Goal: Task Accomplishment & Management: Use online tool/utility

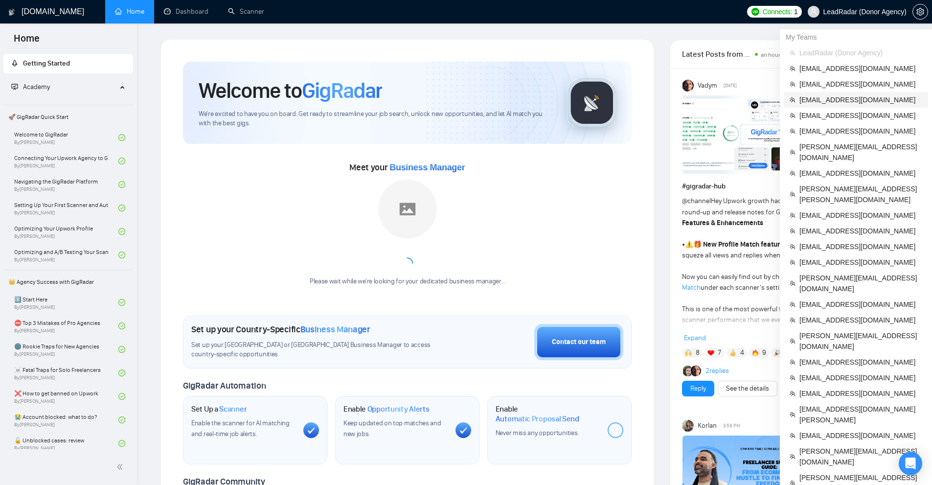
click at [831, 104] on span "svyatoslav.gladkov@gmail.com" at bounding box center [860, 99] width 123 height 11
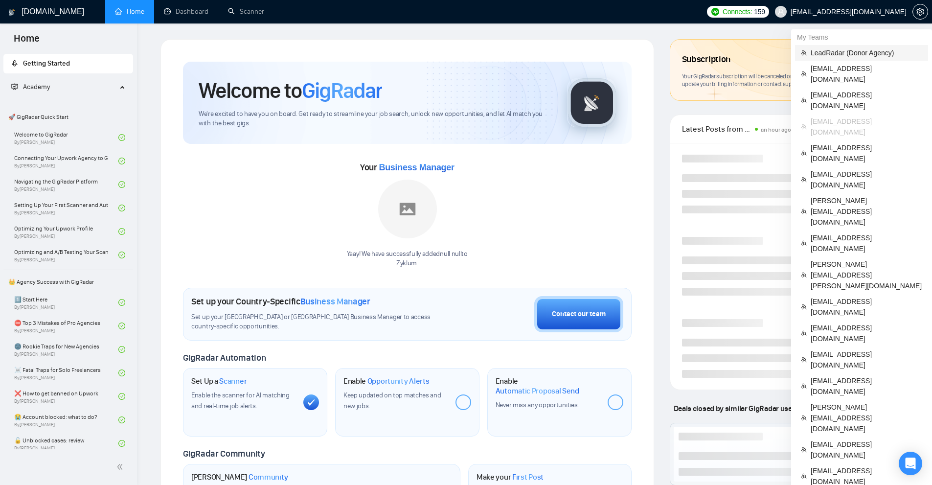
click at [838, 56] on span "LeadRadar (Donor Agency)" at bounding box center [866, 52] width 112 height 11
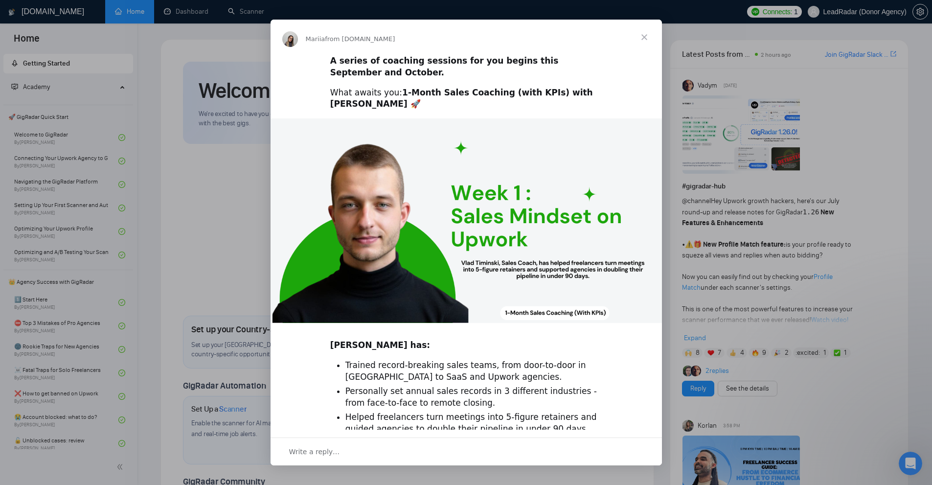
click at [791, 169] on div "Intercom messenger" at bounding box center [466, 242] width 932 height 485
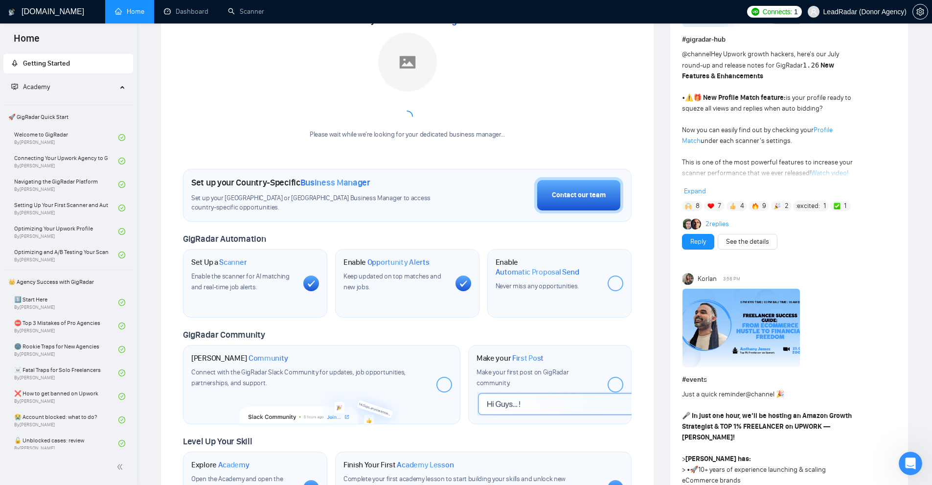
scroll to position [196, 0]
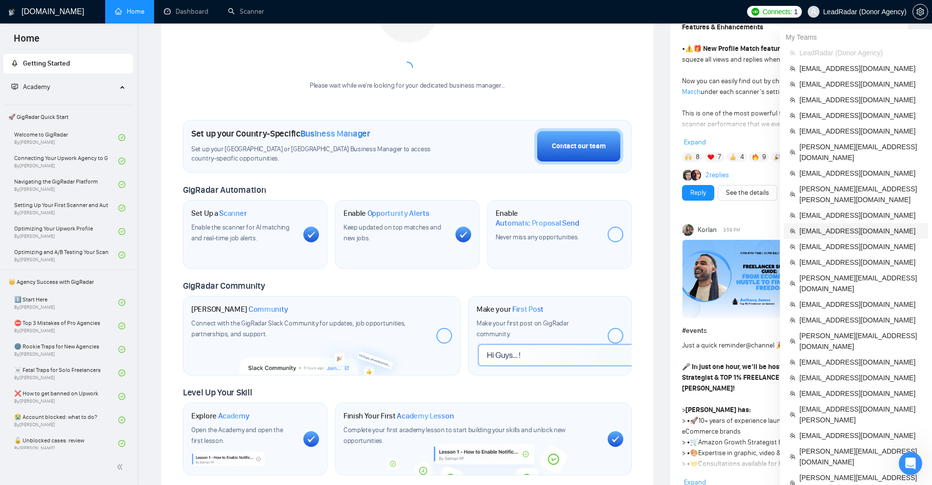
click at [811, 225] on span "[EMAIL_ADDRESS][DOMAIN_NAME]" at bounding box center [860, 230] width 123 height 11
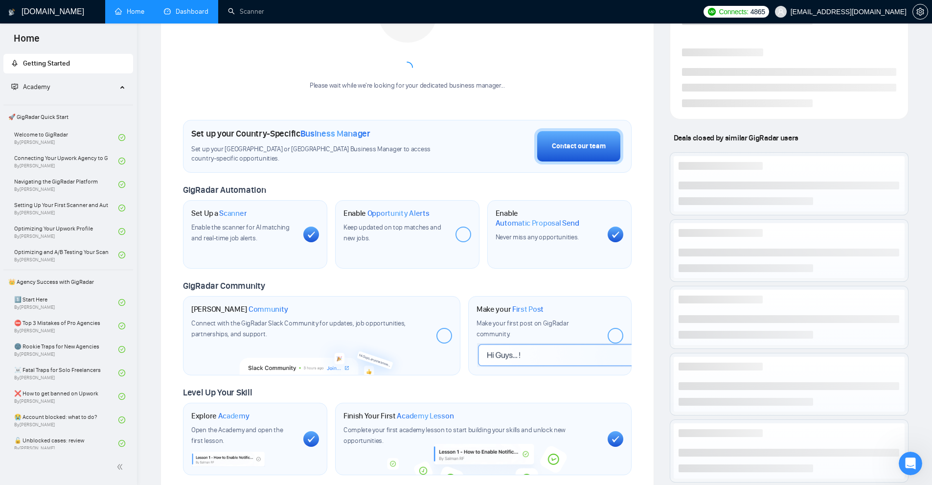
click at [208, 11] on link "Dashboard" at bounding box center [186, 11] width 45 height 8
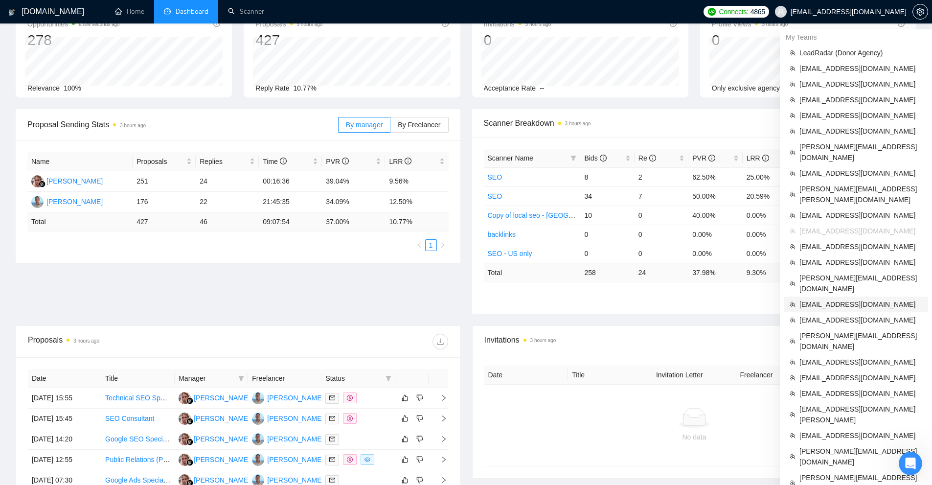
scroll to position [161, 0]
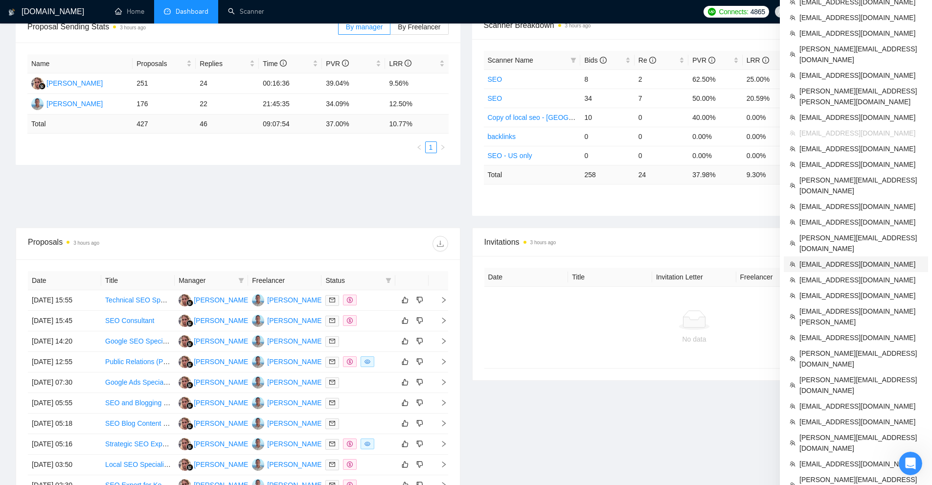
click at [836, 259] on span "[EMAIL_ADDRESS][DOMAIN_NAME]" at bounding box center [860, 264] width 123 height 11
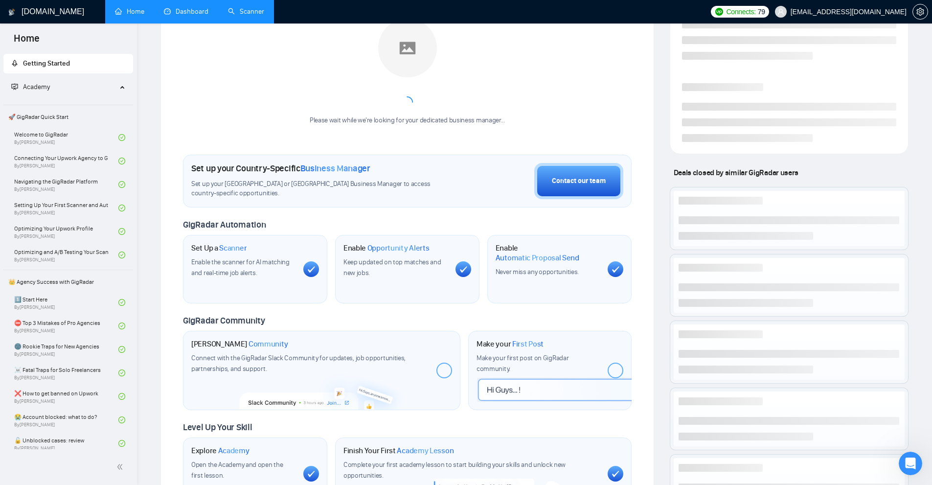
click at [244, 8] on link "Scanner" at bounding box center [246, 11] width 36 height 8
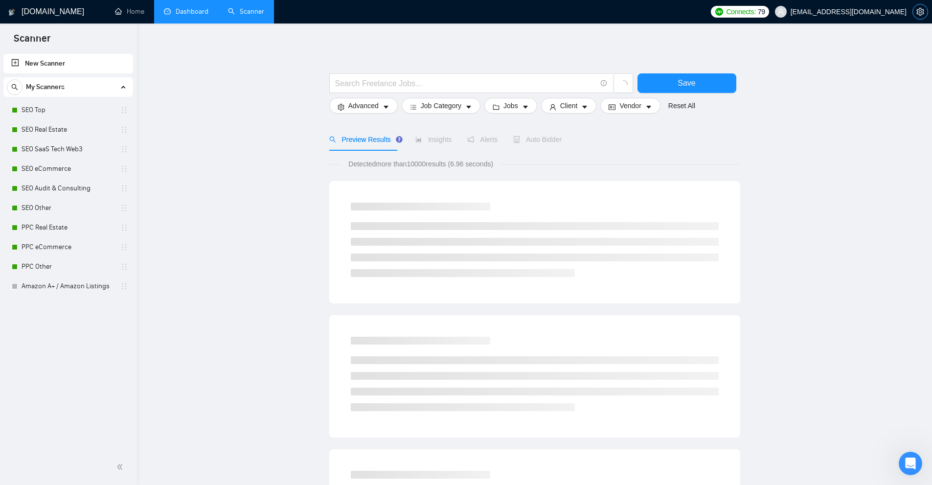
click at [919, 16] on button "button" at bounding box center [920, 12] width 16 height 16
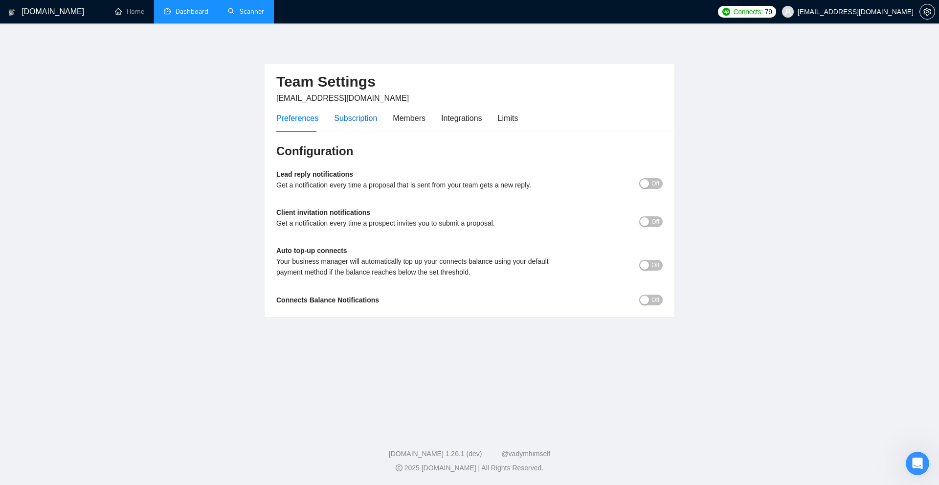
click at [360, 117] on div "Subscription" at bounding box center [355, 118] width 43 height 12
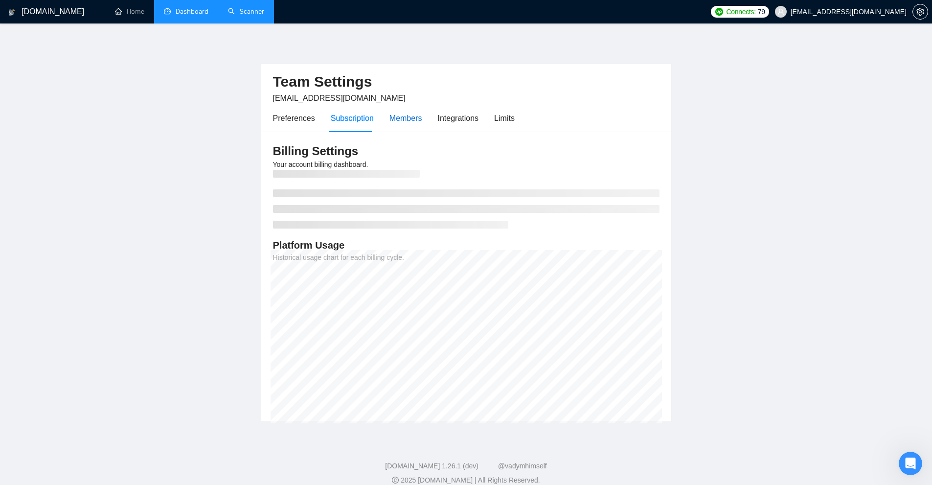
click at [397, 115] on div "Members" at bounding box center [405, 118] width 33 height 12
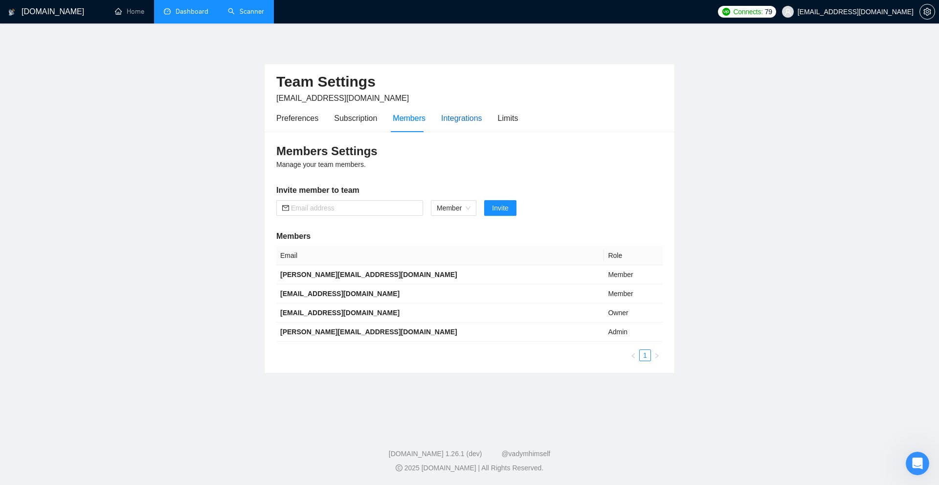
click at [460, 114] on div "Integrations" at bounding box center [461, 118] width 41 height 12
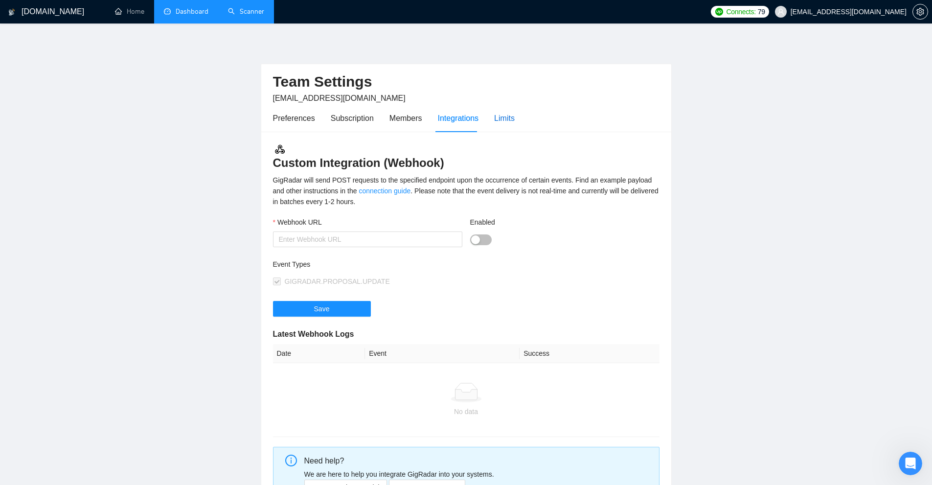
click at [501, 118] on div "Limits" at bounding box center [504, 118] width 21 height 12
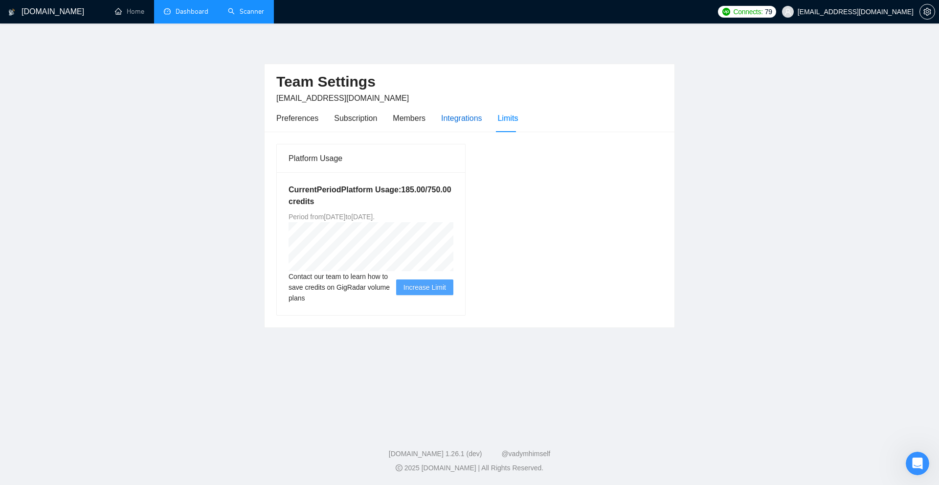
click at [441, 118] on div "Integrations" at bounding box center [461, 118] width 41 height 12
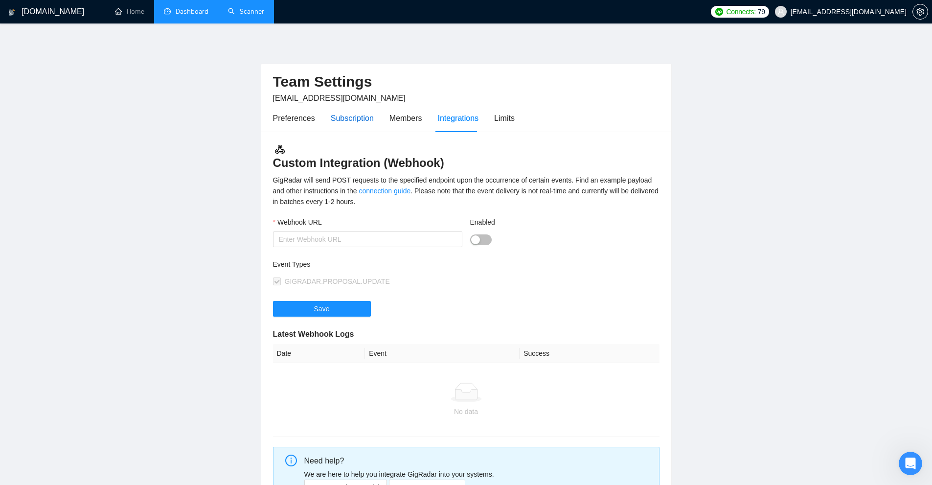
click at [331, 112] on div "Subscription" at bounding box center [352, 118] width 43 height 12
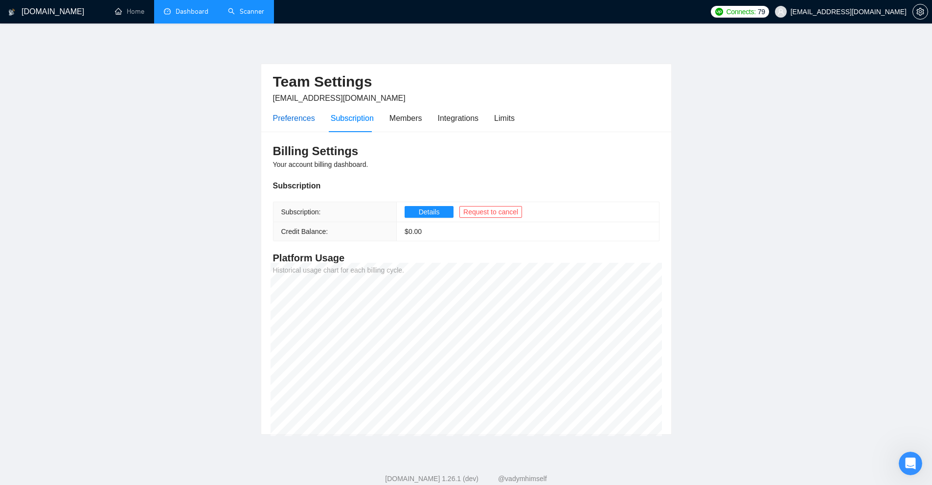
click at [283, 116] on div "Preferences" at bounding box center [294, 118] width 42 height 12
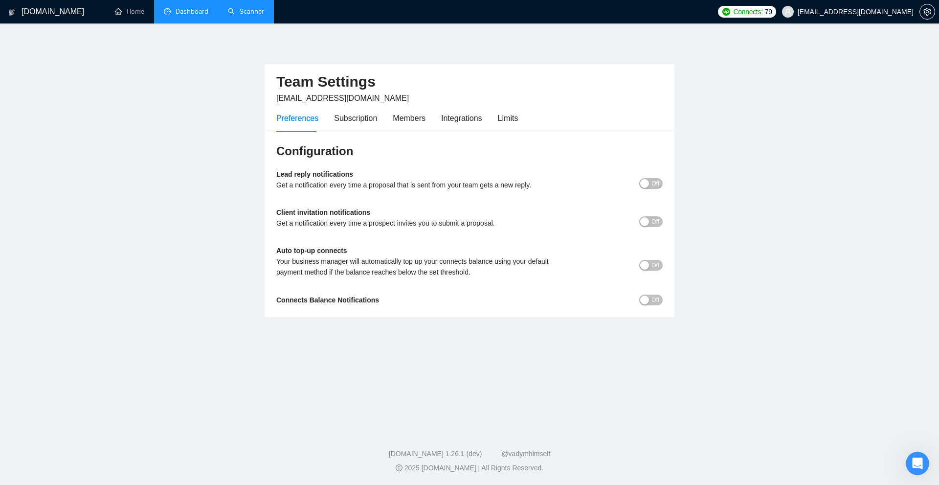
click at [164, 11] on link "Dashboard" at bounding box center [186, 11] width 45 height 8
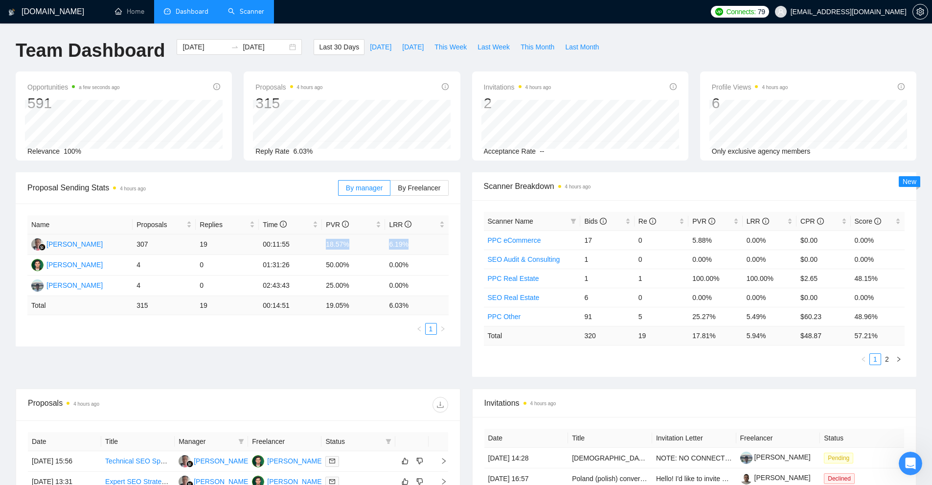
drag, startPoint x: 321, startPoint y: 240, endPoint x: 447, endPoint y: 242, distance: 125.7
click at [447, 242] on tr "Wandi Wandi 307 19 00:11:55 18.57% 6.19%" at bounding box center [237, 244] width 421 height 21
click at [447, 242] on td "6.19%" at bounding box center [416, 244] width 63 height 21
drag, startPoint x: 447, startPoint y: 242, endPoint x: 142, endPoint y: 241, distance: 304.7
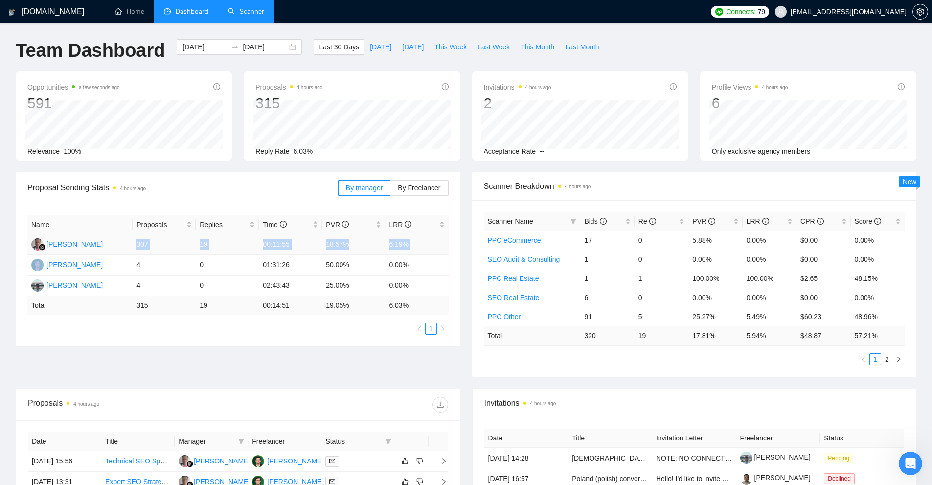
click at [142, 241] on tr "Wandi Wandi 307 19 00:11:55 18.57% 6.19%" at bounding box center [237, 244] width 421 height 21
click at [142, 241] on td "307" at bounding box center [164, 244] width 63 height 21
drag, startPoint x: 142, startPoint y: 241, endPoint x: 318, endPoint y: 246, distance: 176.1
click at [316, 246] on tr "Wandi Wandi 307 19 00:11:55 18.57% 6.19%" at bounding box center [237, 244] width 421 height 21
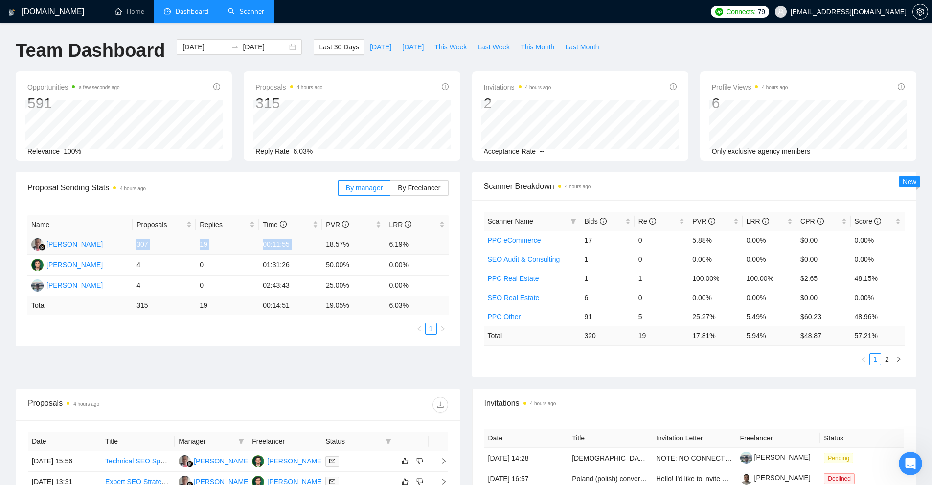
click at [318, 246] on td "00:11:55" at bounding box center [290, 244] width 63 height 21
drag, startPoint x: 683, startPoint y: 339, endPoint x: 787, endPoint y: 336, distance: 103.7
click at [787, 336] on tr "Total 320 19 17.81 % 5.94 % $ 48.87 57.21 %" at bounding box center [694, 335] width 421 height 19
click at [736, 357] on ul "1 2" at bounding box center [694, 359] width 421 height 12
drag, startPoint x: 640, startPoint y: 338, endPoint x: 708, endPoint y: 343, distance: 68.2
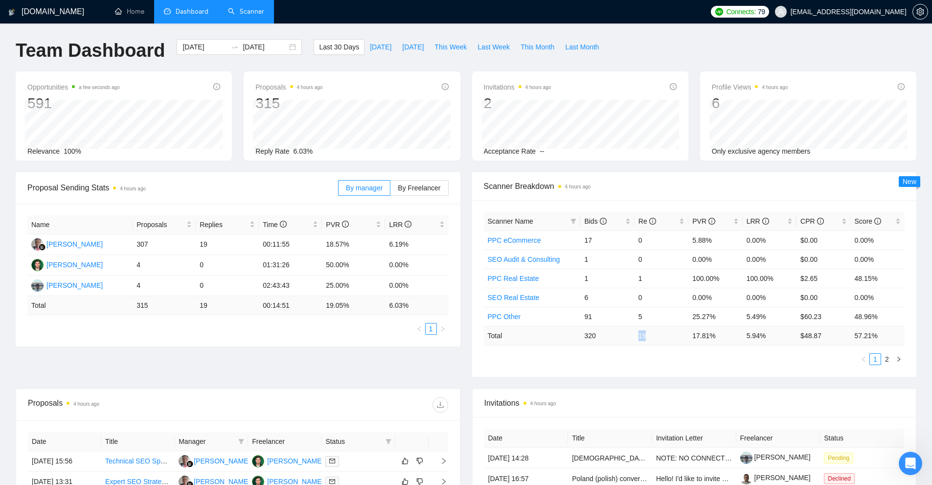
click at [678, 338] on td "19" at bounding box center [661, 335] width 54 height 19
click at [209, 47] on input "2025-08-26" at bounding box center [204, 47] width 45 height 11
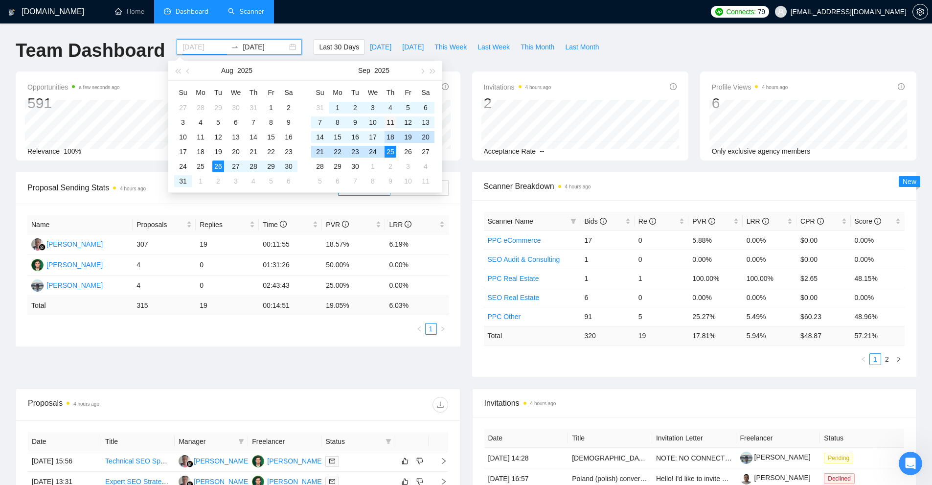
type input "2025-09-11"
click at [391, 122] on div "11" at bounding box center [390, 122] width 12 height 12
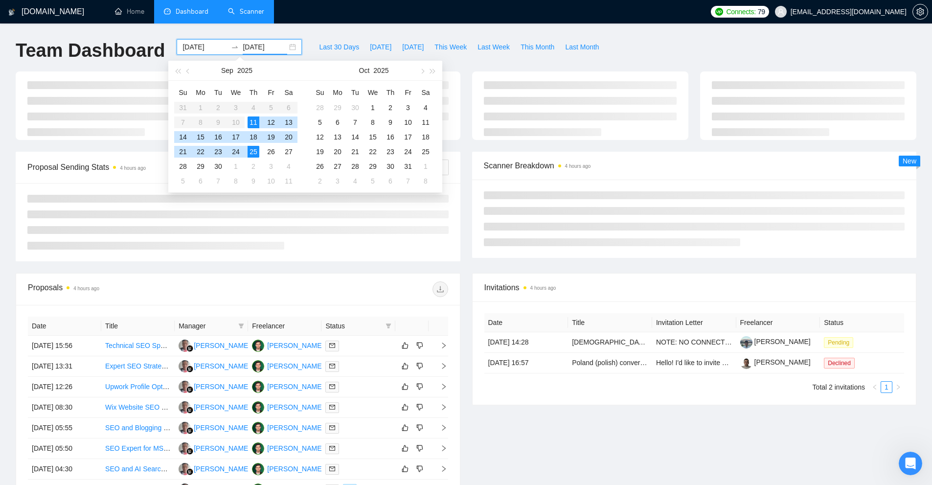
type input "2025-09-25"
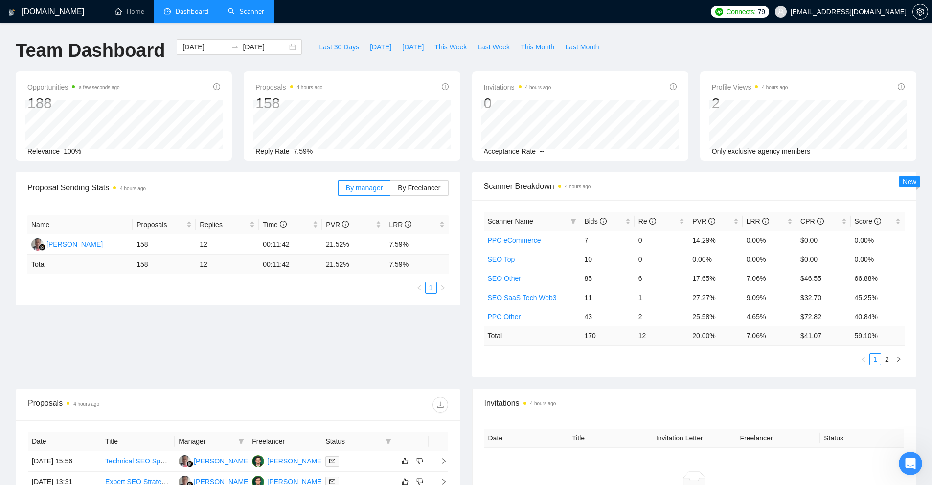
click at [645, 376] on div "Scanner Name Bids Re PVR LRR CPR Score PPC eCommerce 7 0 14.29% 0.00% $0.00 0.0…" at bounding box center [694, 288] width 445 height 177
drag, startPoint x: 581, startPoint y: 335, endPoint x: 786, endPoint y: 341, distance: 205.0
click at [787, 341] on tr "Total 170 12 20.00 % 7.06 % $ 41.07 59.10 %" at bounding box center [694, 335] width 421 height 19
click at [745, 358] on ul "1 2" at bounding box center [694, 359] width 421 height 12
drag, startPoint x: 767, startPoint y: 335, endPoint x: 614, endPoint y: 341, distance: 153.2
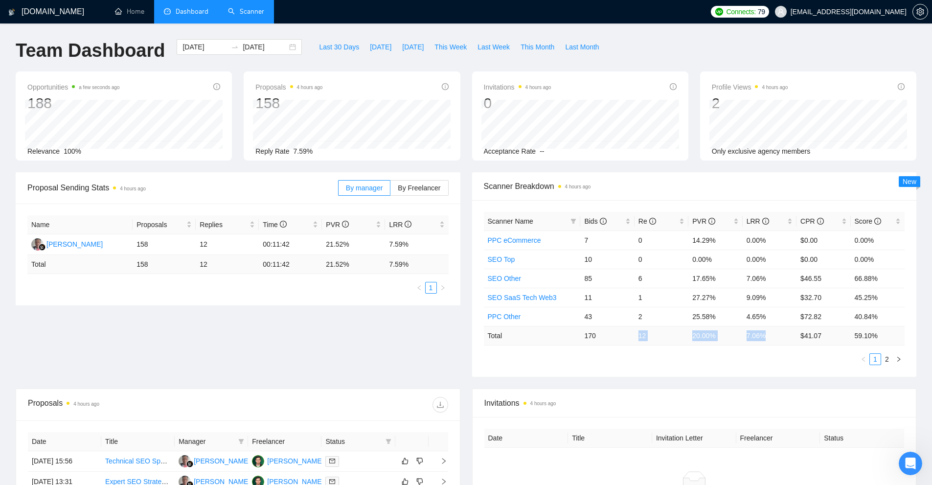
click at [613, 337] on tr "Total 170 12 20.00 % 7.06 % $ 41.07 59.10 %" at bounding box center [694, 335] width 421 height 19
click at [636, 362] on ul "1 2" at bounding box center [694, 359] width 421 height 12
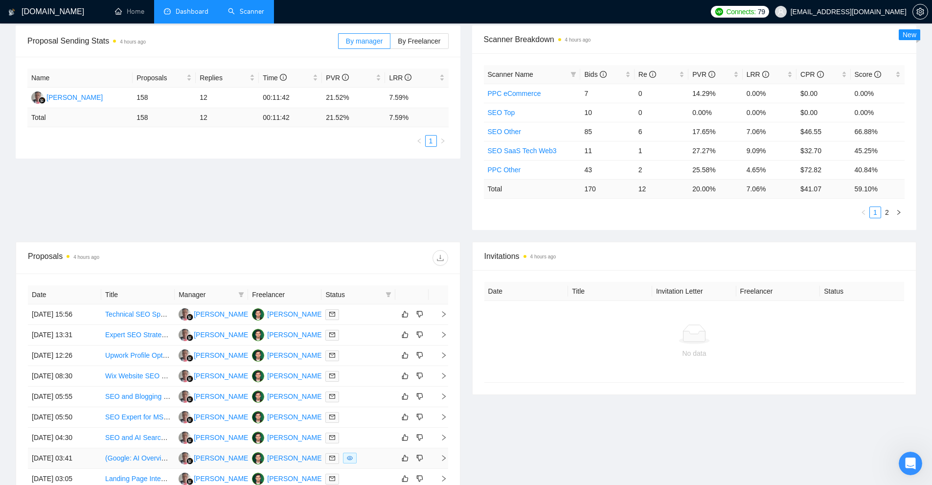
scroll to position [290, 0]
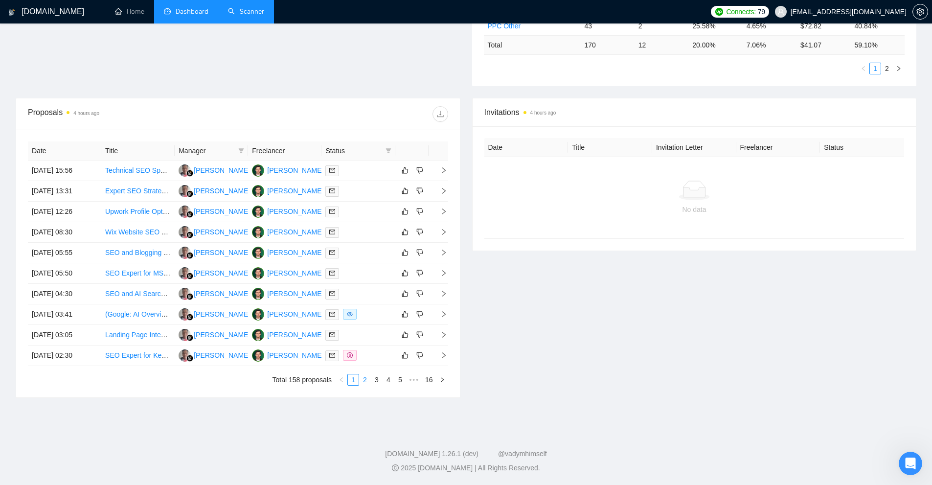
click at [365, 381] on link "2" at bounding box center [364, 379] width 11 height 11
click at [373, 379] on link "3" at bounding box center [376, 379] width 11 height 11
click at [370, 249] on div at bounding box center [358, 252] width 66 height 11
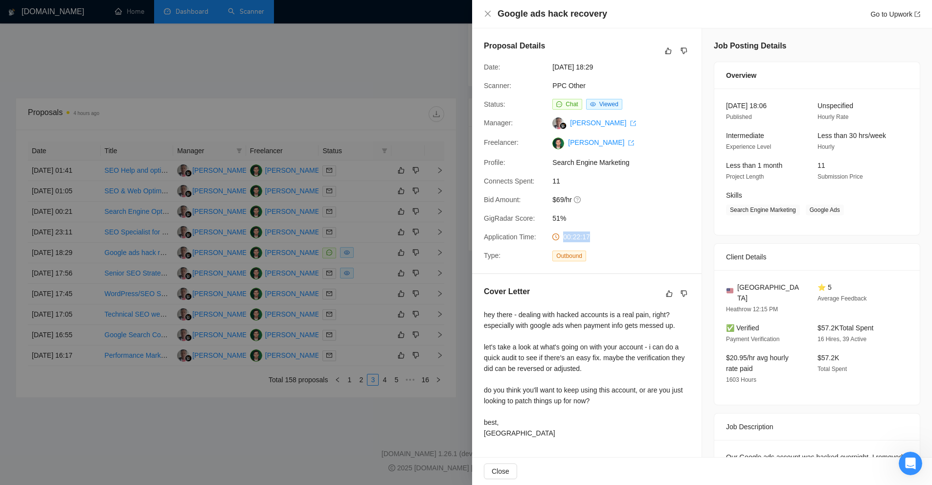
drag, startPoint x: 560, startPoint y: 240, endPoint x: 629, endPoint y: 234, distance: 69.7
click at [629, 234] on div "00:22:17" at bounding box center [599, 236] width 103 height 11
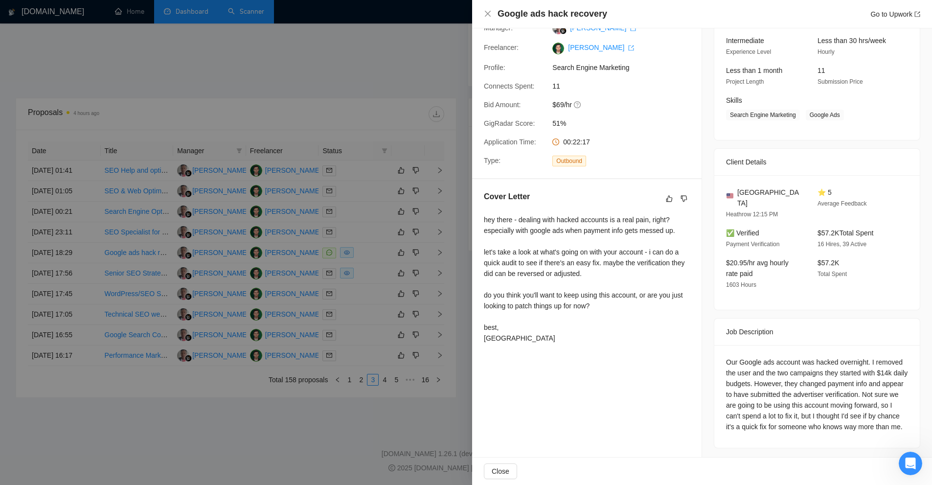
click at [629, 234] on div "hey there - dealing with hacked accounts is a real pain, right? especially with…" at bounding box center [587, 278] width 206 height 129
drag, startPoint x: 566, startPoint y: 138, endPoint x: 603, endPoint y: 138, distance: 36.2
click at [603, 138] on div "00:22:17" at bounding box center [599, 141] width 103 height 11
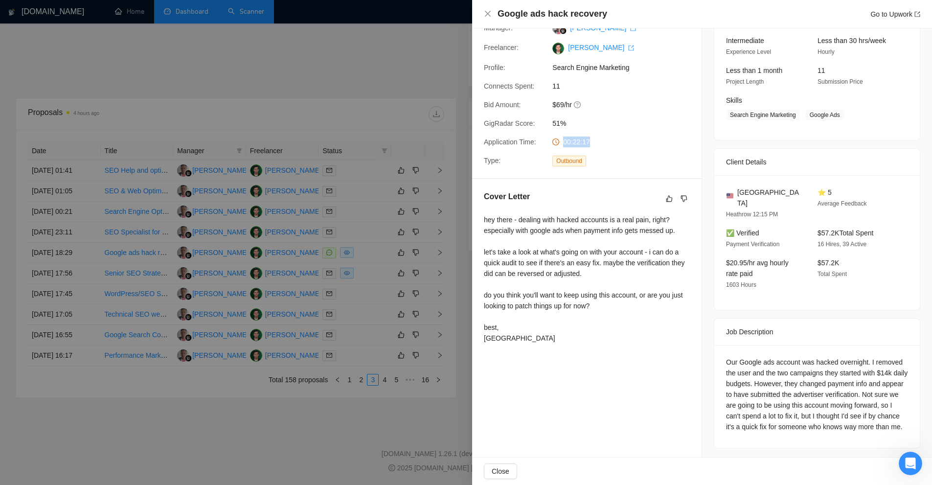
click at [603, 138] on div "00:22:17" at bounding box center [599, 141] width 103 height 11
click at [319, 153] on div at bounding box center [466, 242] width 932 height 485
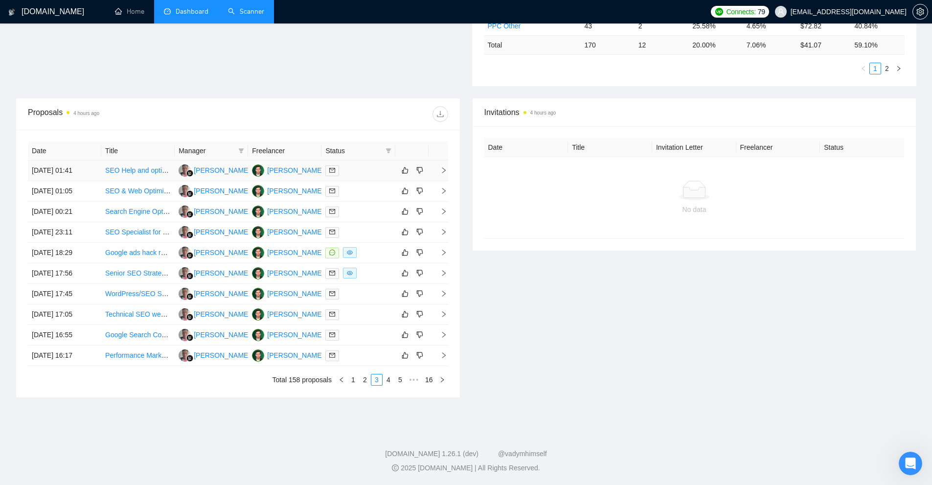
click at [365, 175] on div at bounding box center [358, 170] width 66 height 11
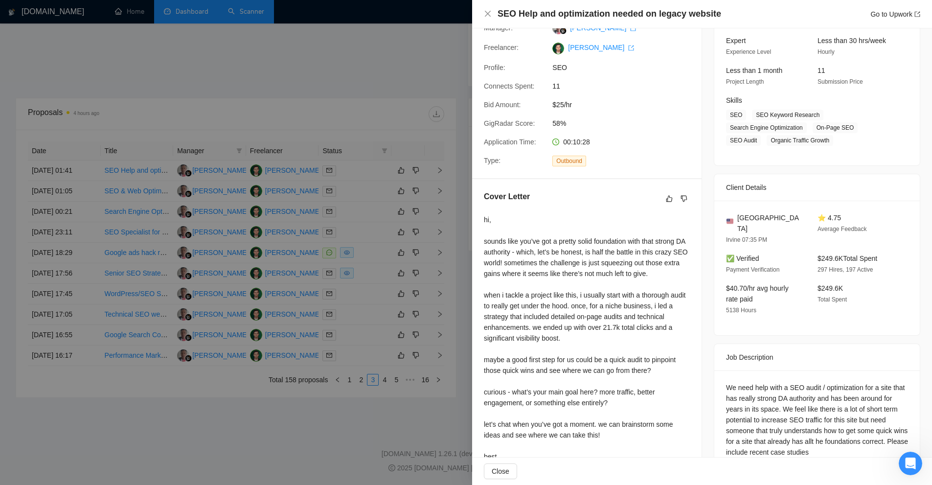
click at [370, 174] on div at bounding box center [466, 242] width 932 height 485
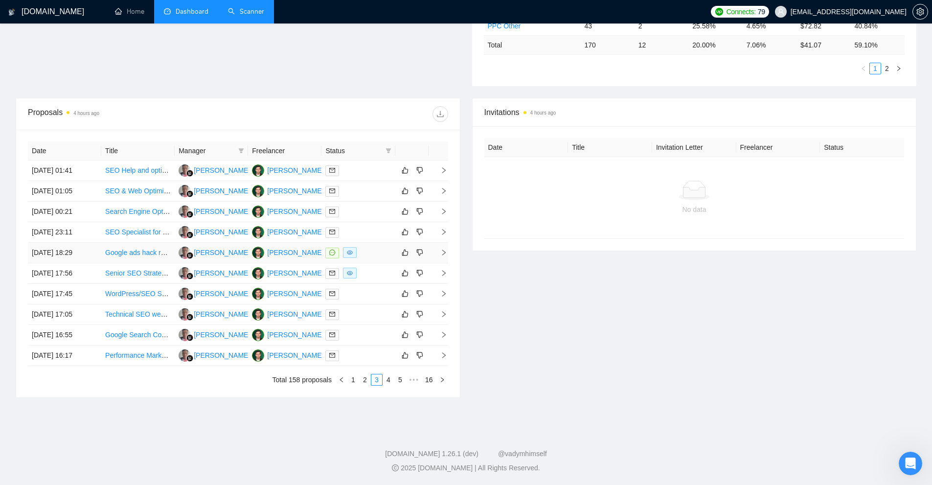
click at [376, 244] on td at bounding box center [357, 253] width 73 height 21
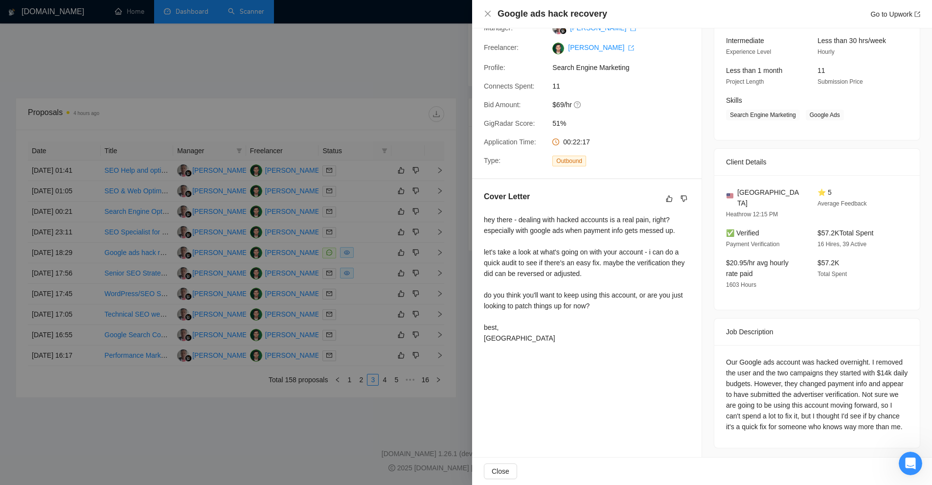
click at [376, 231] on div at bounding box center [466, 242] width 932 height 485
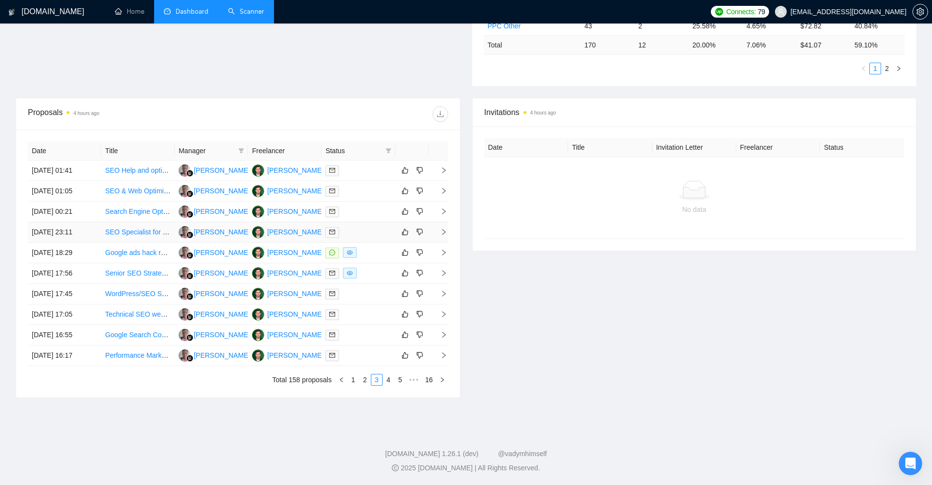
click at [372, 231] on div at bounding box center [358, 231] width 66 height 11
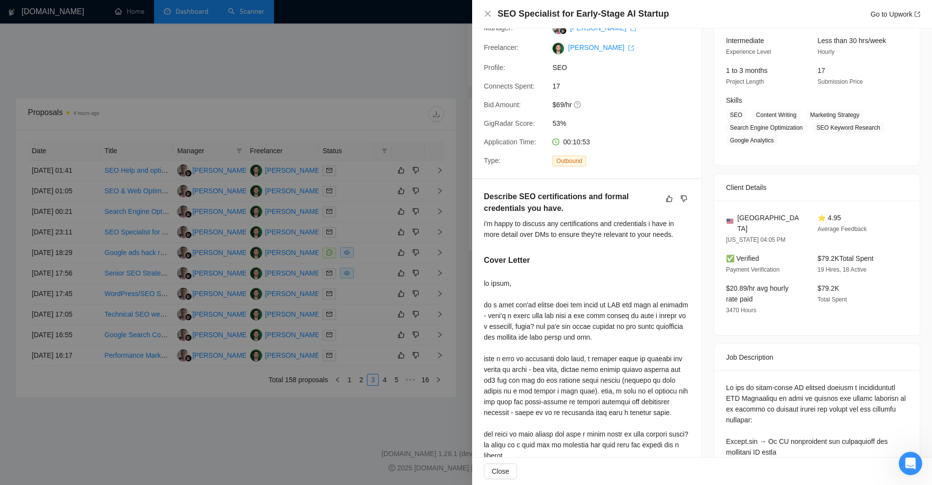
click at [372, 231] on div at bounding box center [466, 242] width 932 height 485
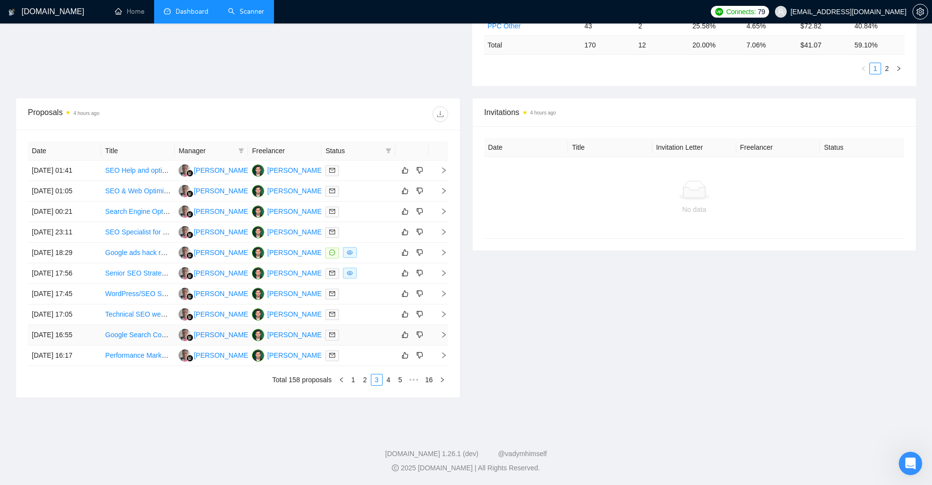
click at [349, 338] on div at bounding box center [358, 334] width 66 height 11
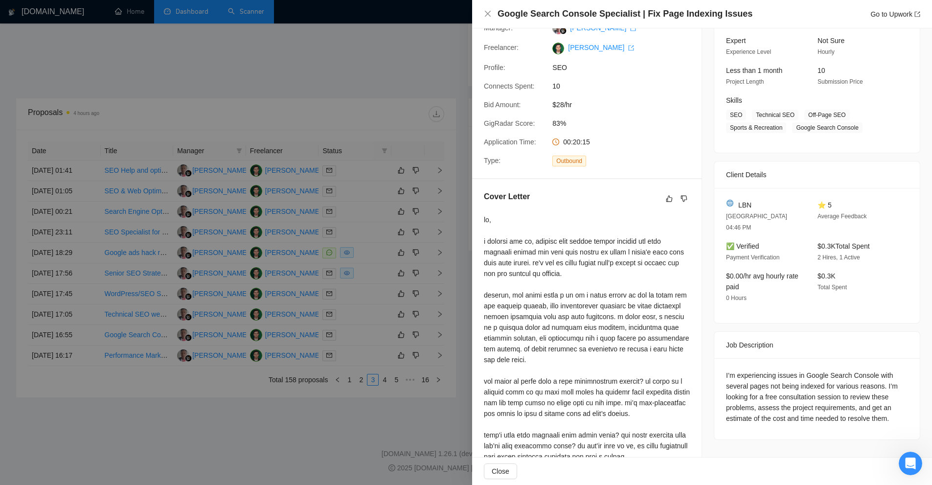
click at [346, 317] on div at bounding box center [466, 242] width 932 height 485
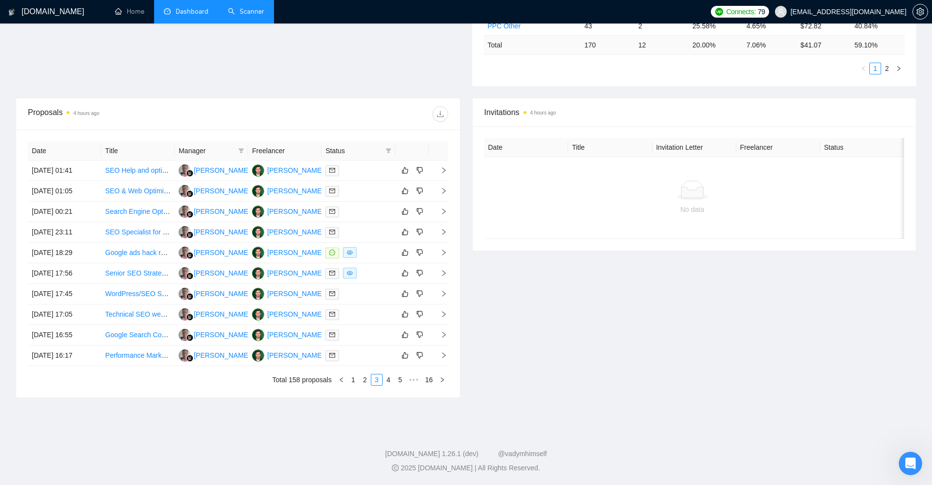
scroll to position [0, 0]
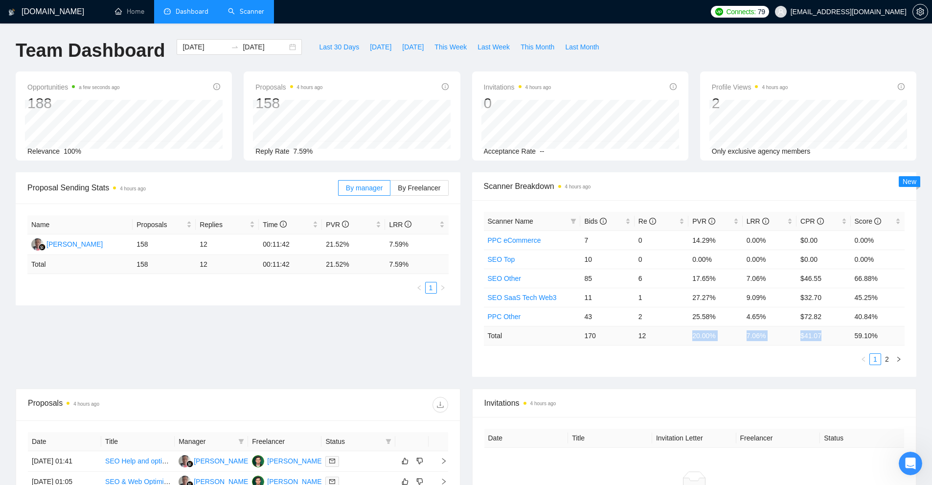
drag, startPoint x: 681, startPoint y: 342, endPoint x: 879, endPoint y: 335, distance: 198.2
click at [877, 336] on tr "Total 170 12 20.00 % 7.06 % $ 41.07 59.10 %" at bounding box center [694, 335] width 421 height 19
click at [879, 335] on td "59.10 %" at bounding box center [877, 335] width 54 height 19
click at [287, 15] on ul "Home Dashboard Scanner" at bounding box center [403, 11] width 603 height 23
click at [264, 16] on link "Scanner" at bounding box center [246, 11] width 36 height 8
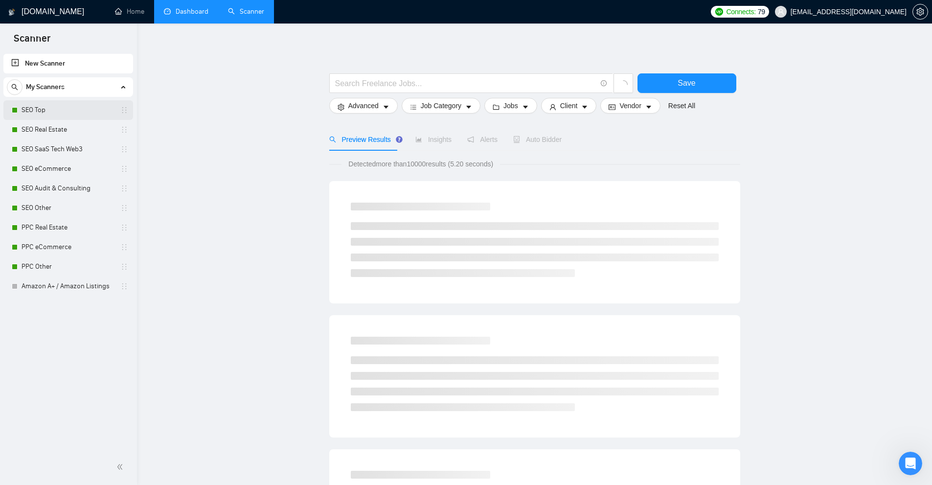
click at [66, 110] on link "SEO Top" at bounding box center [68, 110] width 93 height 20
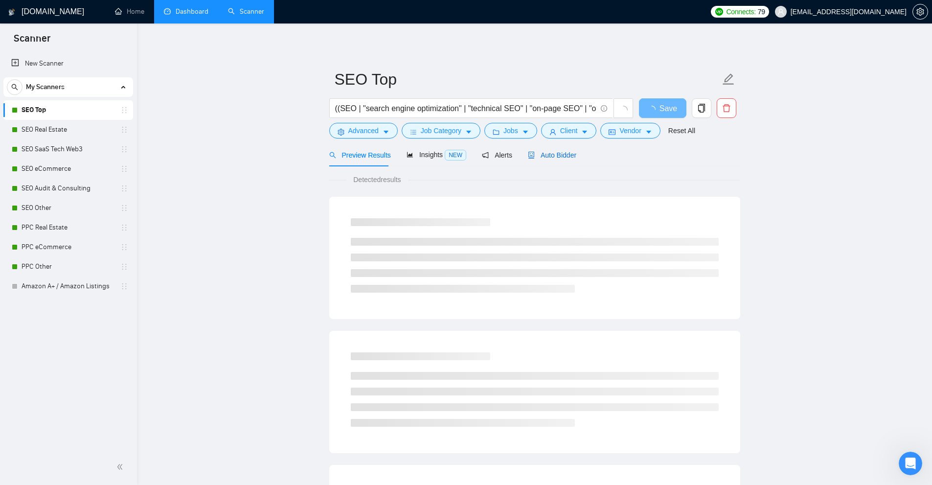
click at [561, 159] on div "Auto Bidder" at bounding box center [552, 155] width 48 height 11
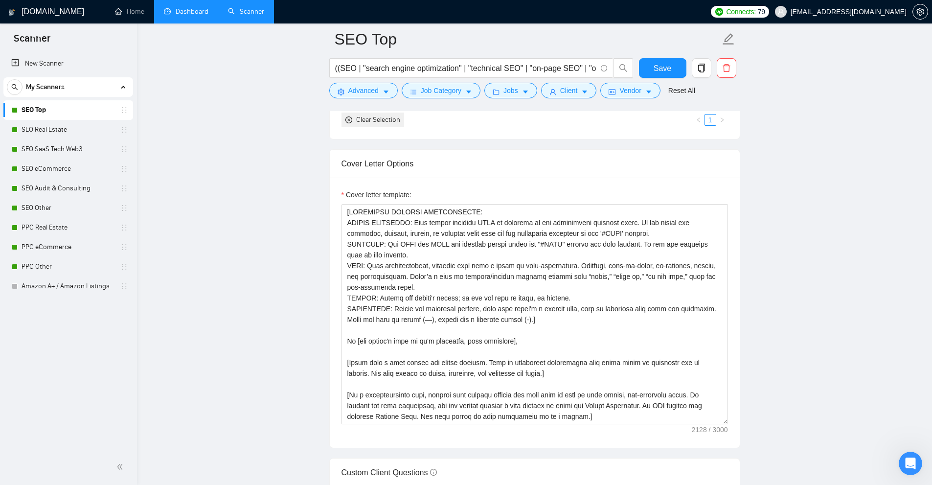
scroll to position [1272, 0]
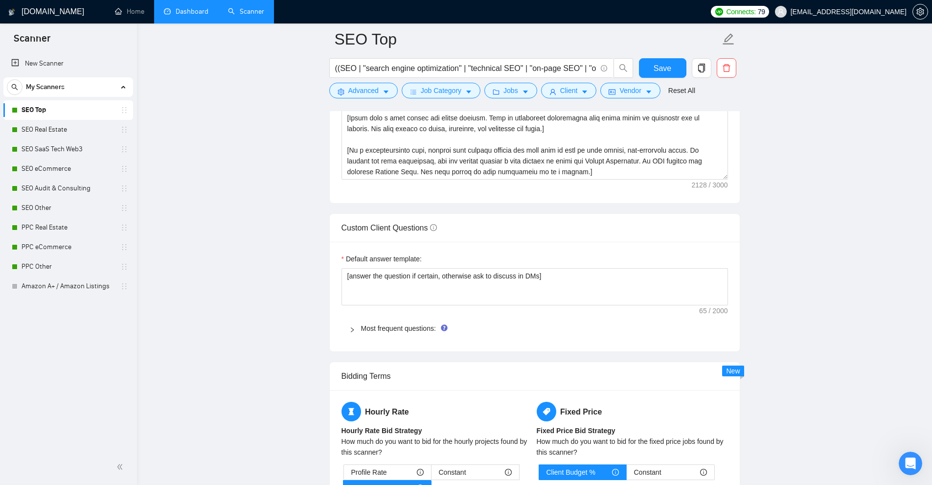
click at [348, 322] on div "Most frequent questions:" at bounding box center [534, 328] width 386 height 22
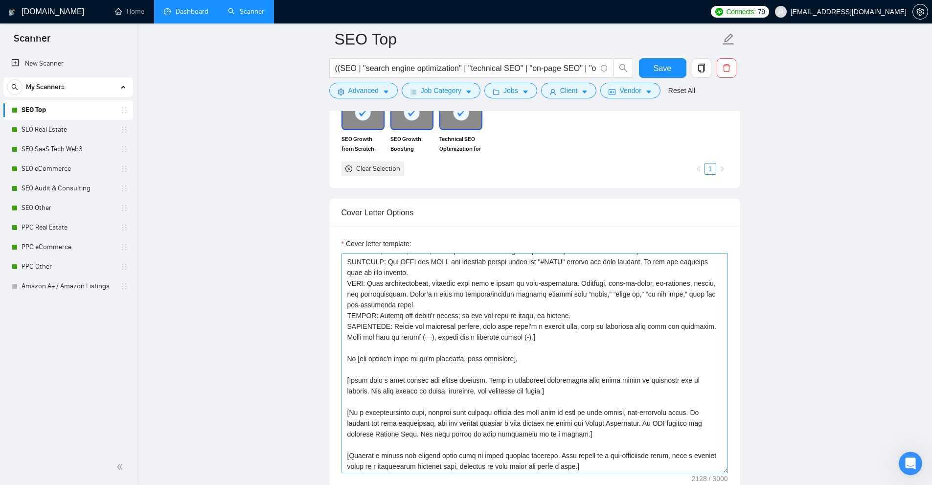
scroll to position [0, 0]
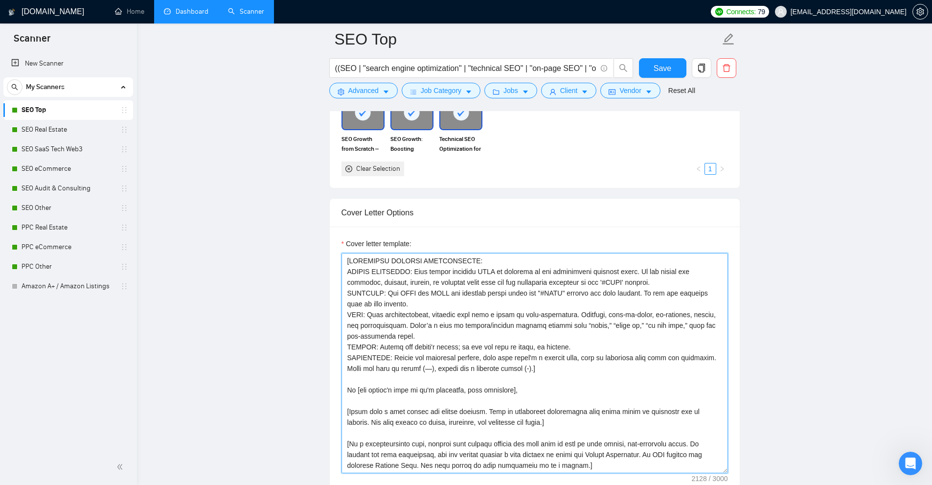
click at [364, 317] on textarea "Cover letter template:" at bounding box center [534, 363] width 386 height 220
drag, startPoint x: 364, startPoint y: 317, endPoint x: 382, endPoint y: 297, distance: 27.0
click at [382, 297] on textarea "Cover letter template:" at bounding box center [534, 363] width 386 height 220
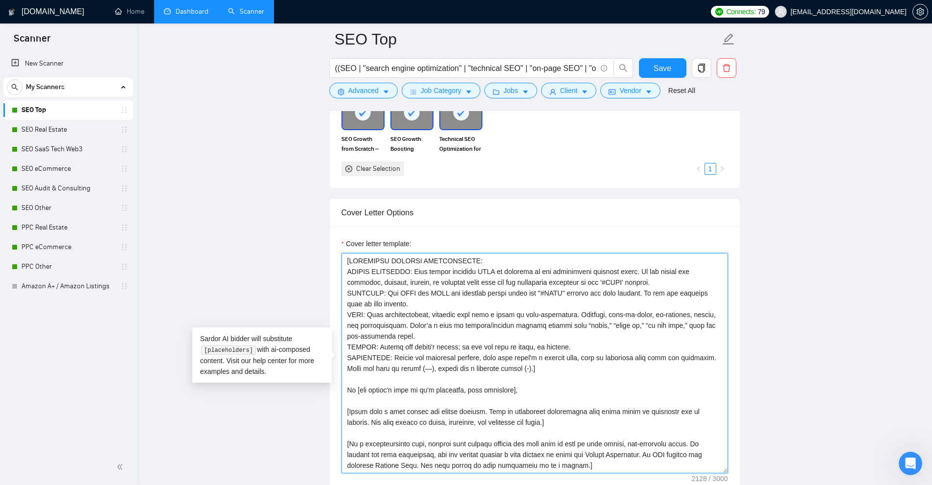
click at [382, 297] on textarea "Cover letter template:" at bounding box center [534, 363] width 386 height 220
click at [514, 314] on textarea "Cover letter template:" at bounding box center [534, 363] width 386 height 220
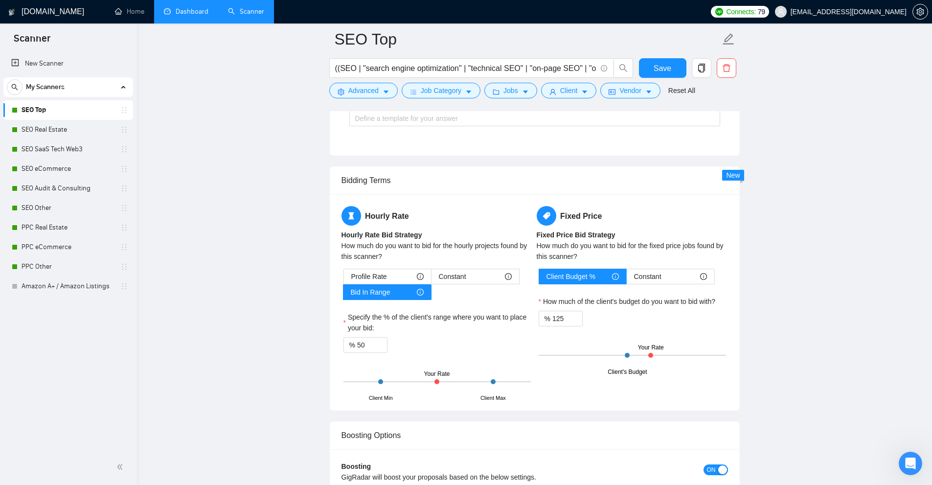
scroll to position [2005, 0]
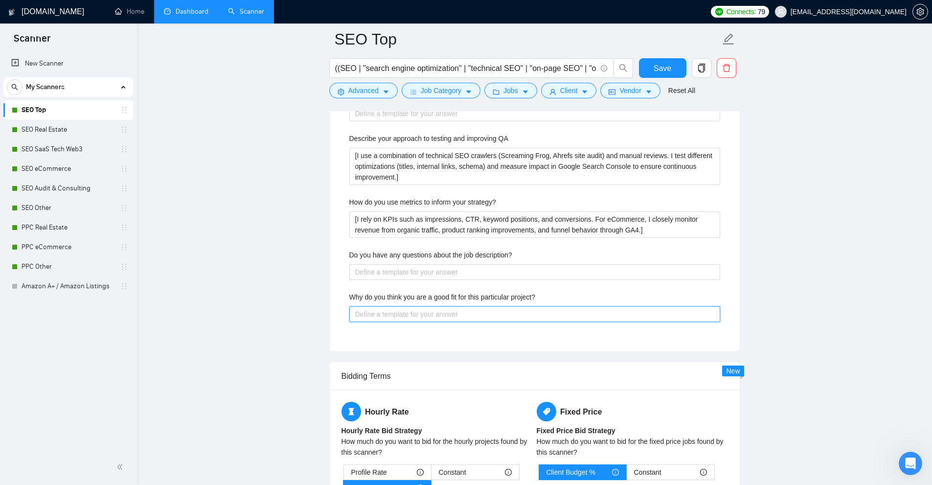
drag, startPoint x: 474, startPoint y: 318, endPoint x: 365, endPoint y: 290, distance: 112.8
click at [380, 308] on project\? "Why do you think you are a good fit for this particular project?" at bounding box center [534, 314] width 371 height 16
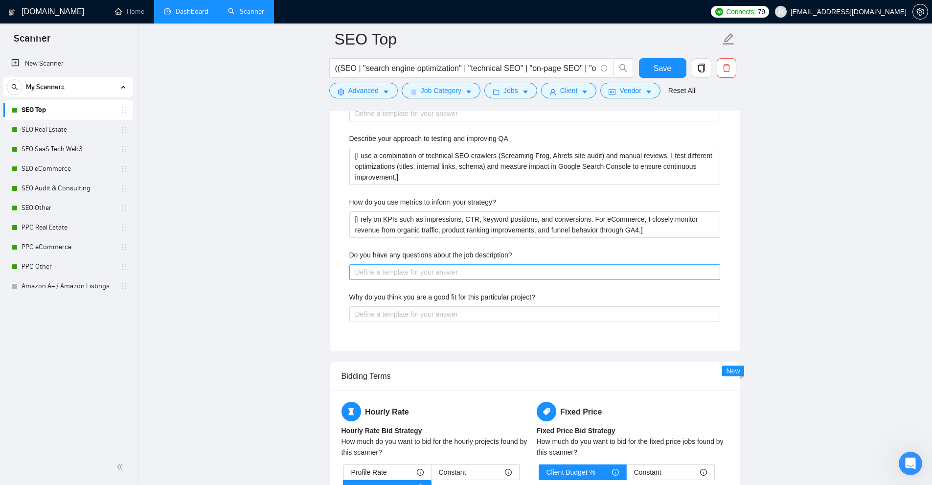
drag, startPoint x: 377, startPoint y: 279, endPoint x: 391, endPoint y: 271, distance: 16.4
click at [395, 269] on description\? "Do you have any questions about the job description?" at bounding box center [534, 272] width 371 height 16
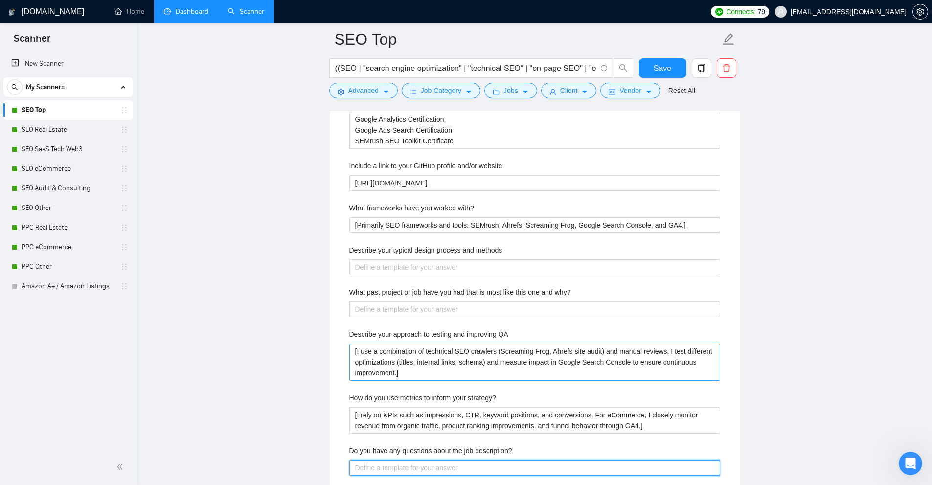
scroll to position [1761, 0]
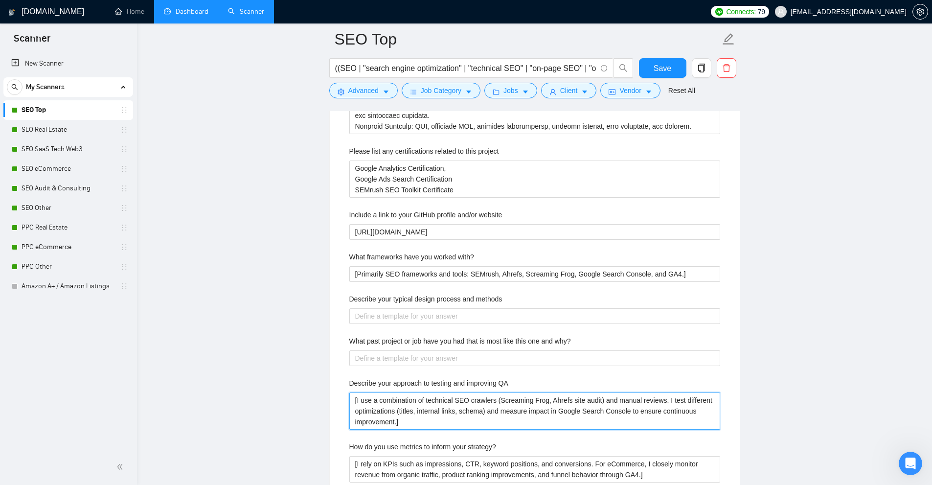
drag, startPoint x: 416, startPoint y: 419, endPoint x: 329, endPoint y: 379, distance: 95.8
click at [331, 381] on div "Default answer template: [answer the question if certain, otherwise ask to disc…" at bounding box center [535, 174] width 410 height 843
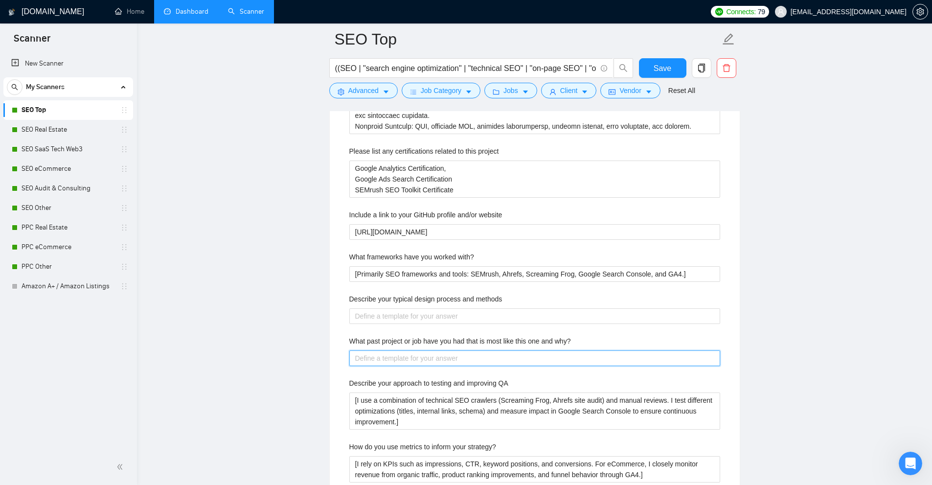
click at [363, 354] on why\? "What past project or job have you had that is most like this one and why?" at bounding box center [534, 358] width 371 height 16
click at [379, 337] on label "What past project or job have you had that is most like this one and why?" at bounding box center [460, 340] width 222 height 11
click at [379, 350] on why\? "What past project or job have you had that is most like this one and why?" at bounding box center [534, 358] width 371 height 16
click at [399, 305] on div "Describe your typical design process and methods" at bounding box center [534, 300] width 371 height 15
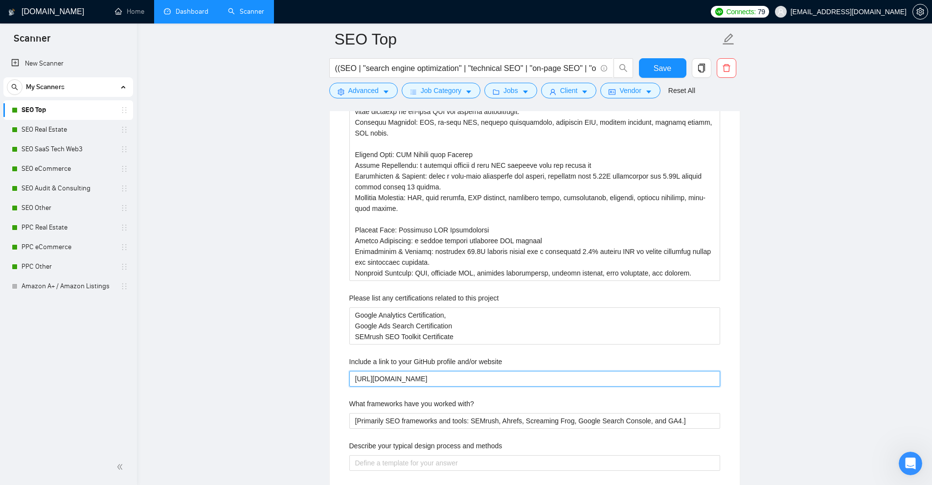
drag, startPoint x: 427, startPoint y: 380, endPoint x: 279, endPoint y: 379, distance: 148.7
click at [279, 378] on main "SEO Top ((SEO | "search engine optimization" | "technical SEO" | "on-page SEO" …" at bounding box center [534, 282] width 763 height 3714
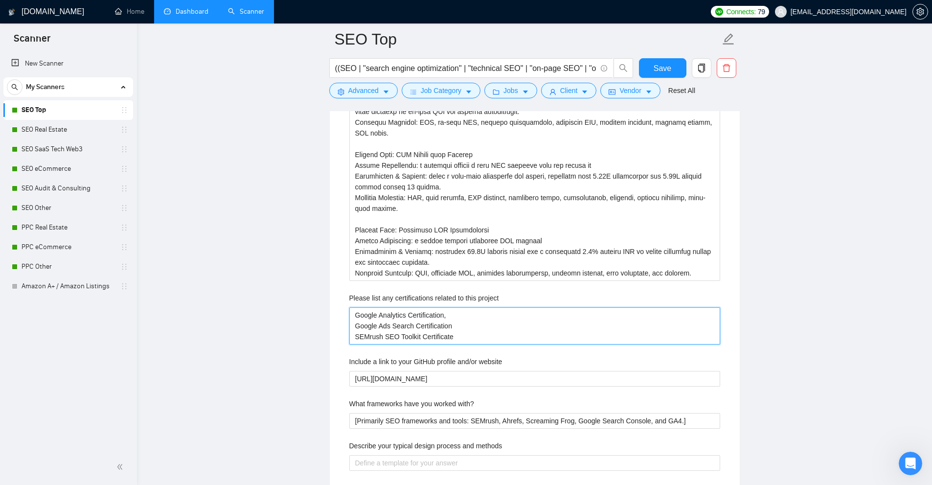
click at [483, 333] on project "Google Analytics Certification, Google Ads Search Certification SEMrush SEO Too…" at bounding box center [534, 325] width 371 height 37
click at [426, 317] on project "Google Analytics Certification, Google Ads Search Certification SEMrush SEO Too…" at bounding box center [534, 325] width 371 height 37
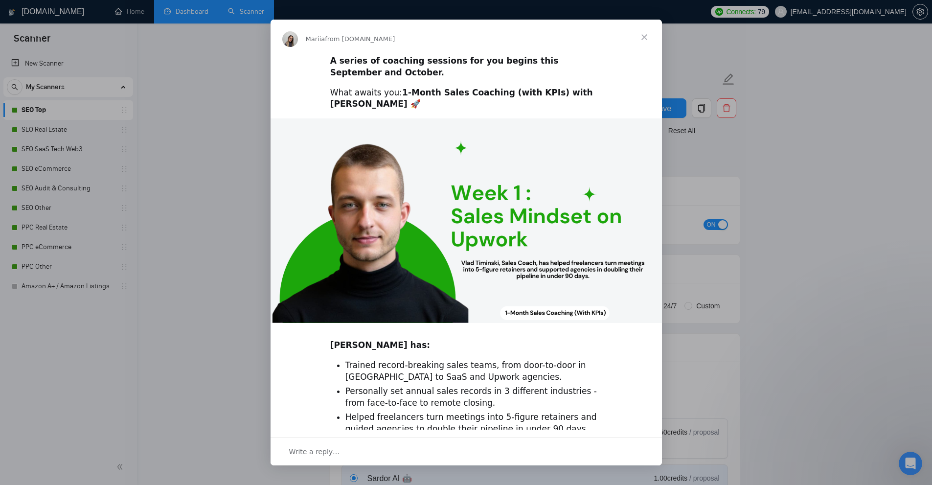
scroll to position [0, 0]
click at [764, 80] on div "Intercom messenger" at bounding box center [466, 242] width 932 height 485
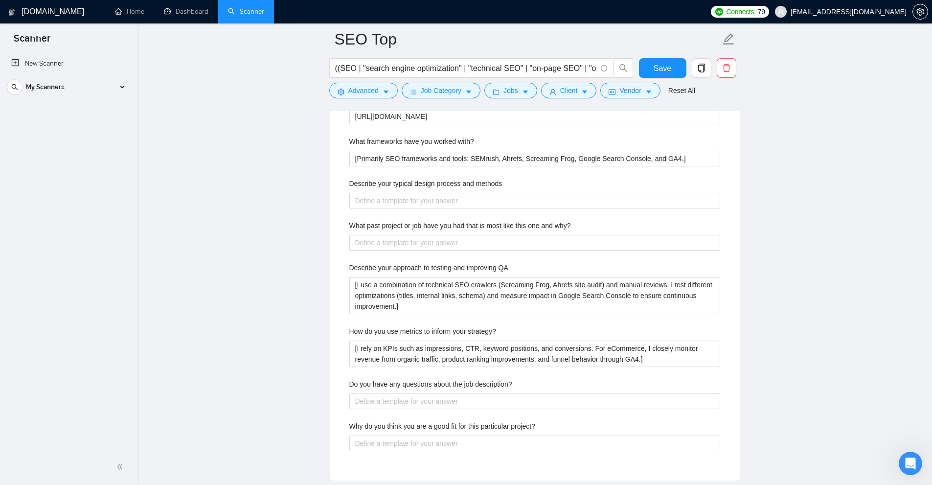
scroll to position [1534, 0]
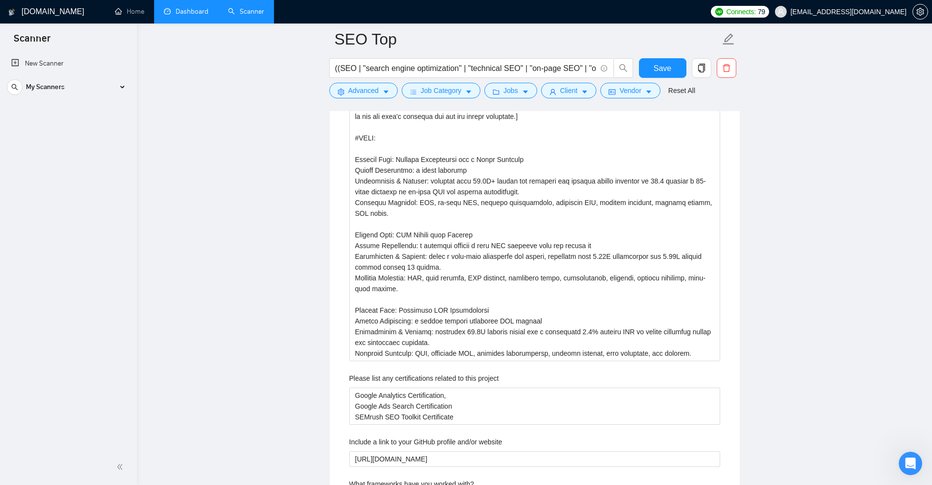
drag, startPoint x: 228, startPoint y: 22, endPoint x: 179, endPoint y: 23, distance: 49.9
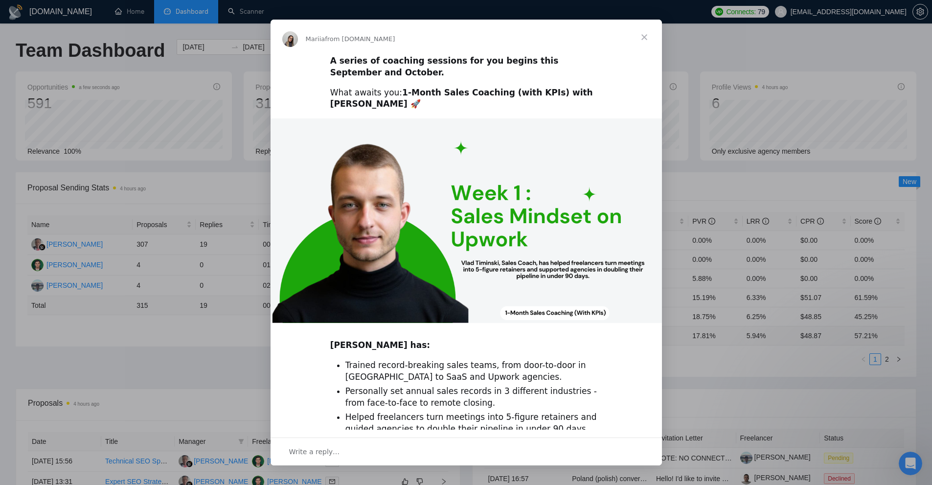
click at [649, 40] on span "Close" at bounding box center [643, 37] width 35 height 35
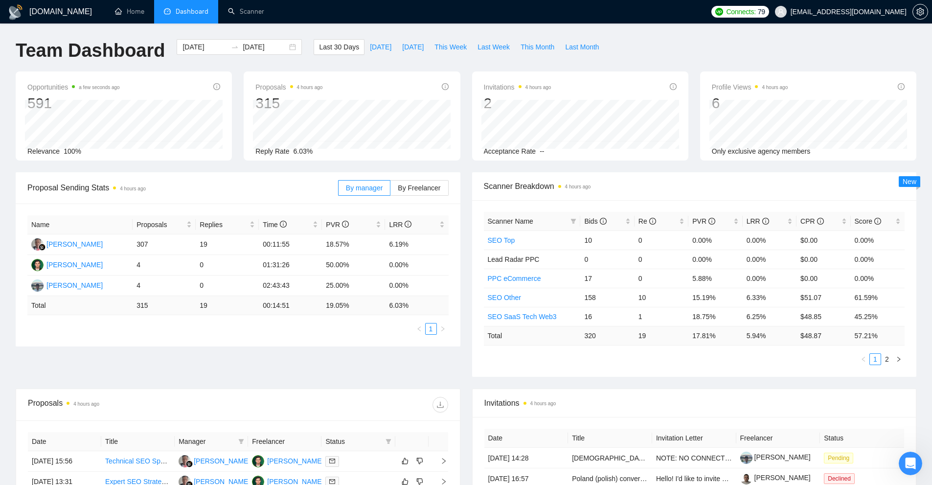
scroll to position [290, 0]
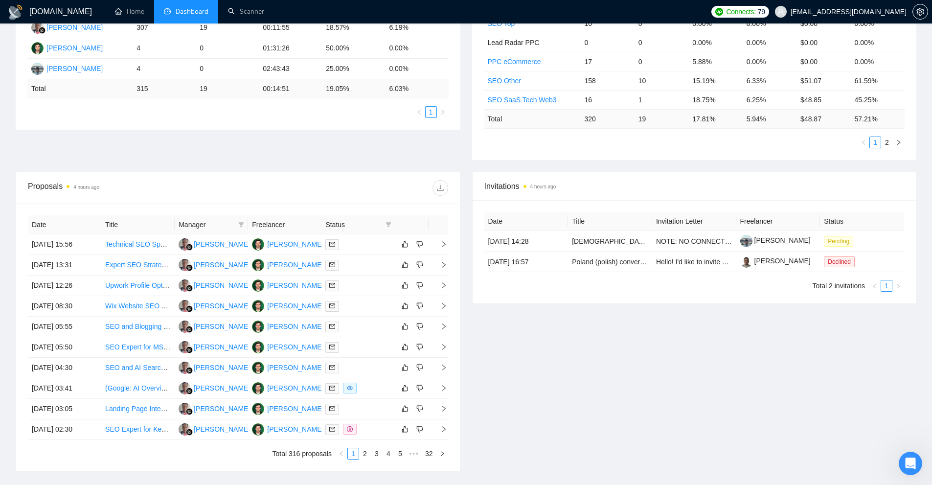
drag, startPoint x: 639, startPoint y: 221, endPoint x: 594, endPoint y: 167, distance: 70.2
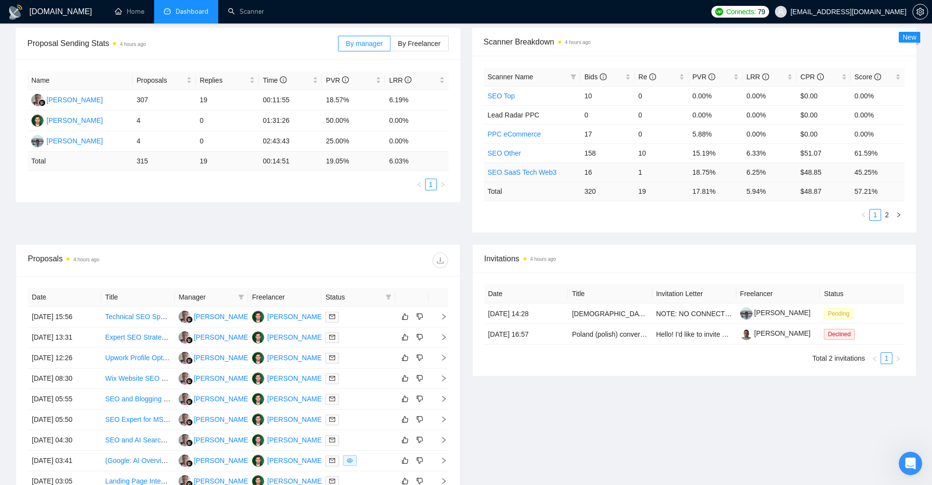
scroll to position [0, 0]
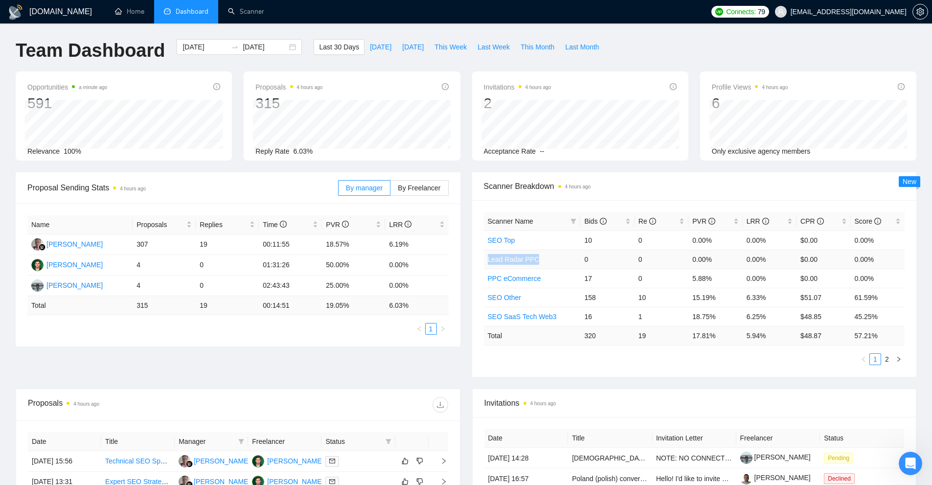
drag, startPoint x: 483, startPoint y: 261, endPoint x: 539, endPoint y: 256, distance: 56.0
click at [539, 256] on td "Lead Radar PPC" at bounding box center [532, 258] width 97 height 19
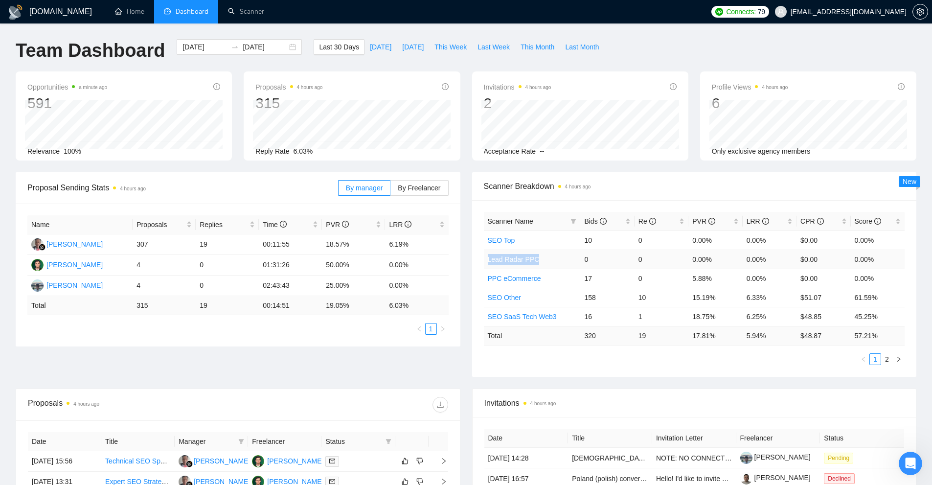
click at [529, 257] on span "Lead Radar PPC" at bounding box center [514, 259] width 52 height 8
drag, startPoint x: 529, startPoint y: 257, endPoint x: 485, endPoint y: 257, distance: 44.0
click at [485, 257] on td "Lead Radar PPC" at bounding box center [532, 258] width 97 height 19
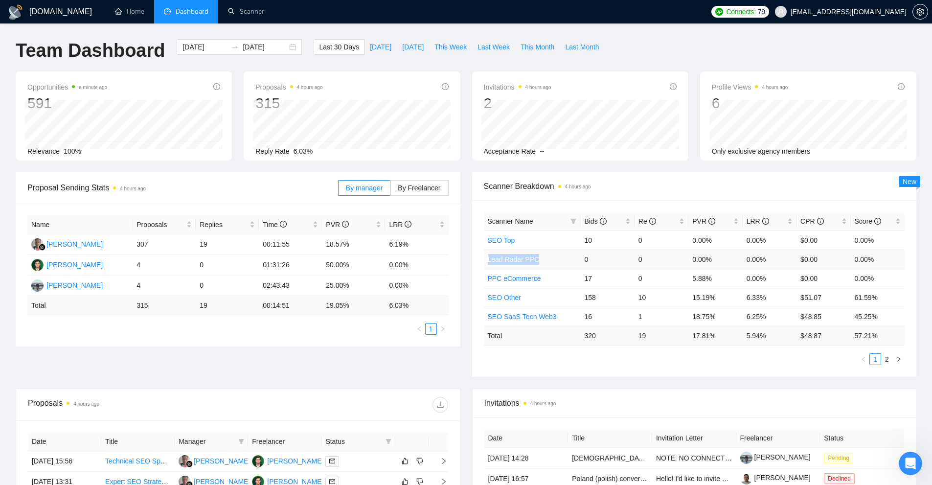
click at [485, 257] on td "Lead Radar PPC" at bounding box center [532, 258] width 97 height 19
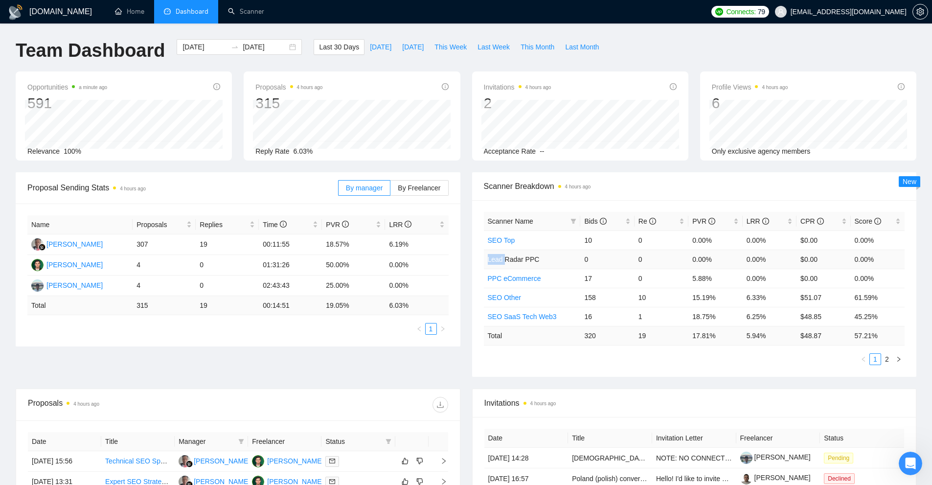
click at [485, 257] on td "Lead Radar PPC" at bounding box center [532, 258] width 97 height 19
click at [538, 258] on td "Lead Radar PPC" at bounding box center [532, 258] width 97 height 19
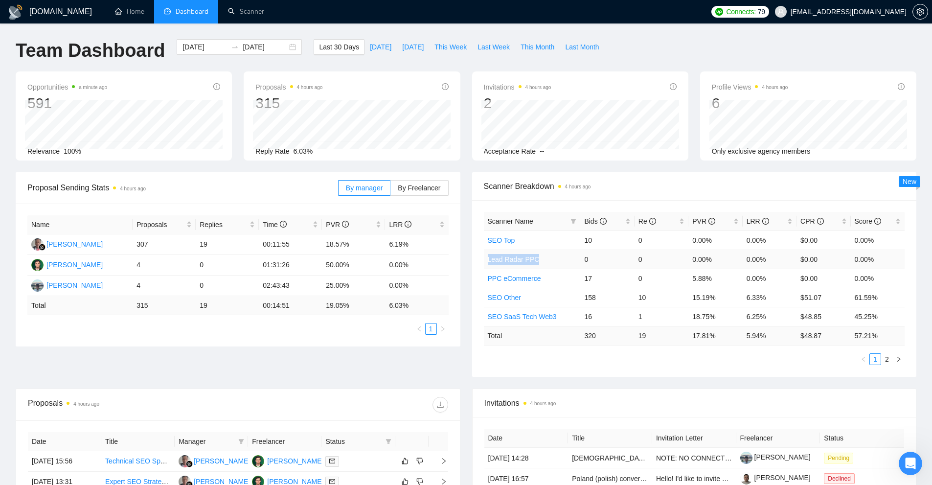
click at [538, 258] on td "Lead Radar PPC" at bounding box center [532, 258] width 97 height 19
click at [554, 251] on td "Lead Radar PPC" at bounding box center [532, 258] width 97 height 19
click at [889, 357] on link "2" at bounding box center [886, 359] width 11 height 11
click at [873, 359] on link "1" at bounding box center [875, 359] width 11 height 11
click at [884, 359] on link "2" at bounding box center [886, 359] width 11 height 11
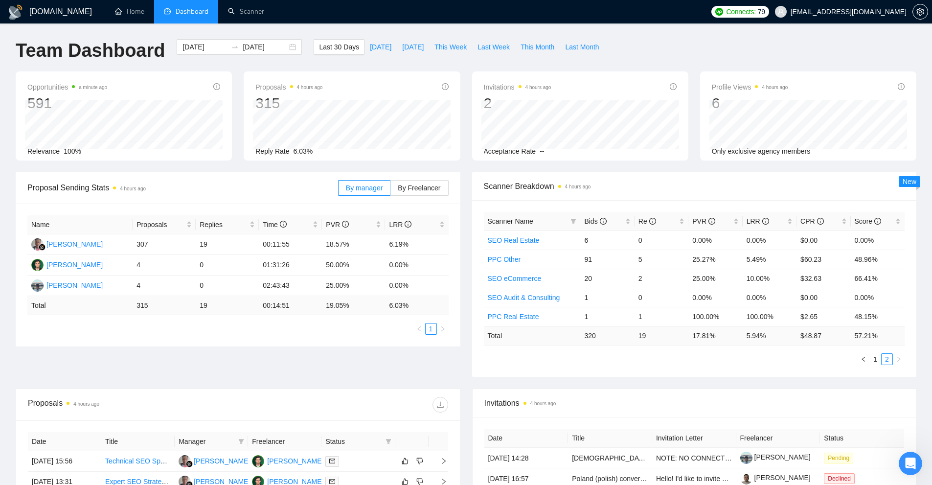
scroll to position [290, 0]
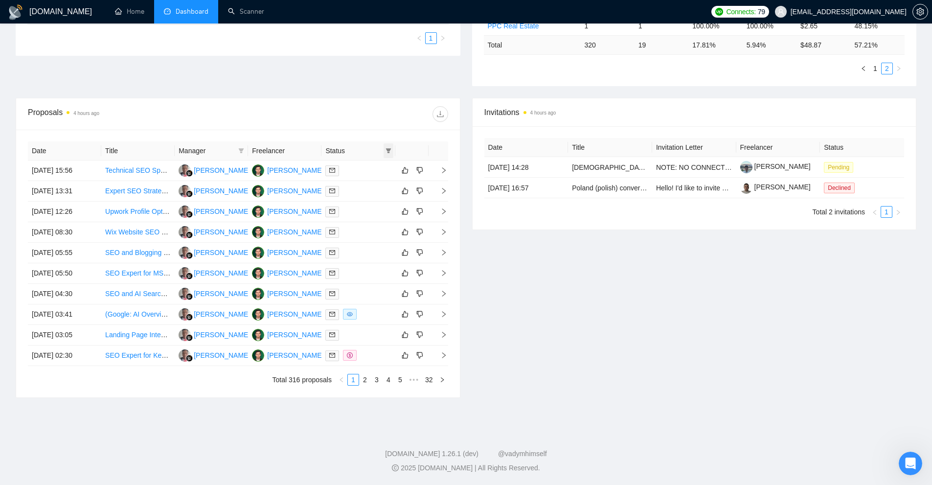
click at [389, 148] on icon "filter" at bounding box center [388, 151] width 6 height 6
click at [370, 185] on span "Sent" at bounding box center [363, 184] width 47 height 11
click at [372, 188] on span "Sent" at bounding box center [363, 184] width 47 height 11
checkbox input "false"
click at [378, 172] on span "Chat" at bounding box center [363, 169] width 47 height 11
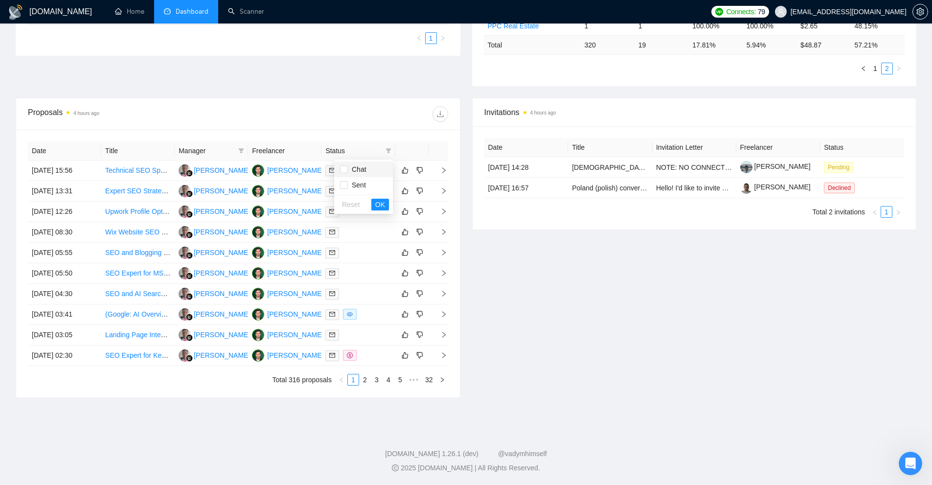
checkbox input "true"
click at [372, 201] on button "OK" at bounding box center [380, 205] width 18 height 12
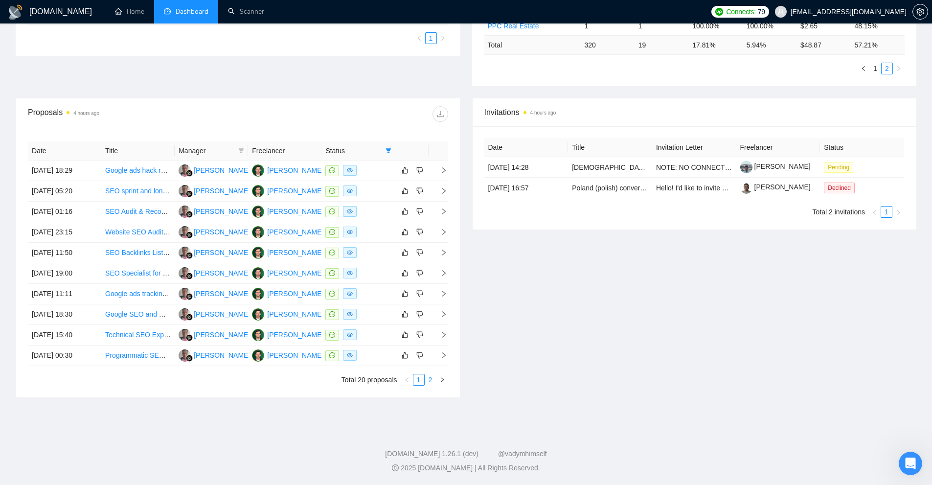
click at [428, 380] on link "2" at bounding box center [430, 379] width 11 height 11
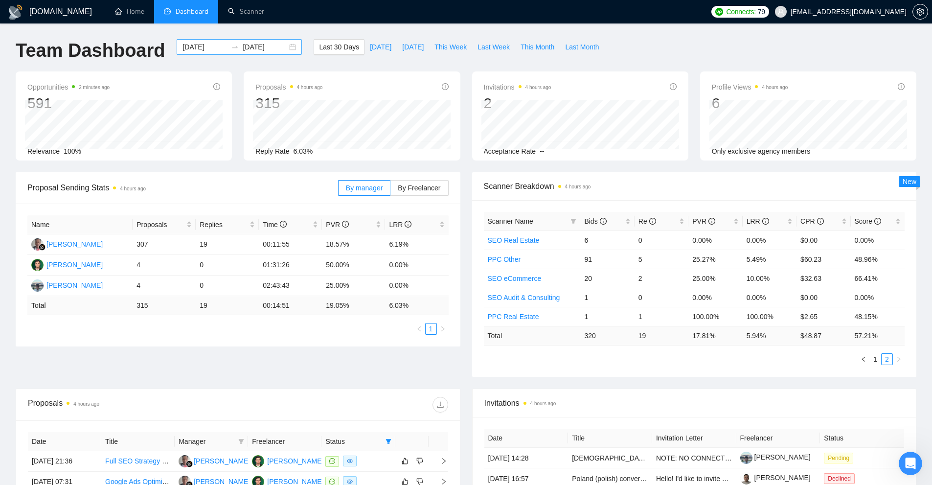
click at [207, 50] on input "2025-08-26" at bounding box center [204, 47] width 45 height 11
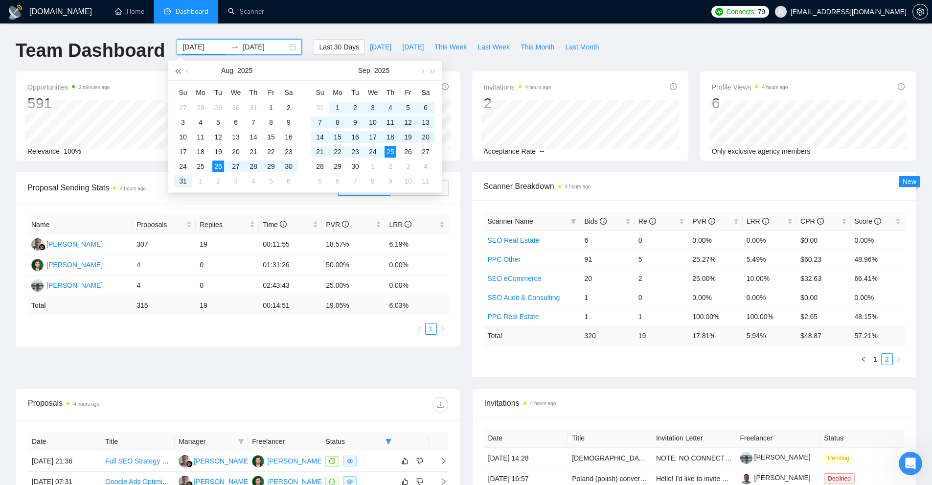
click at [174, 71] on button "button" at bounding box center [177, 71] width 11 height 20
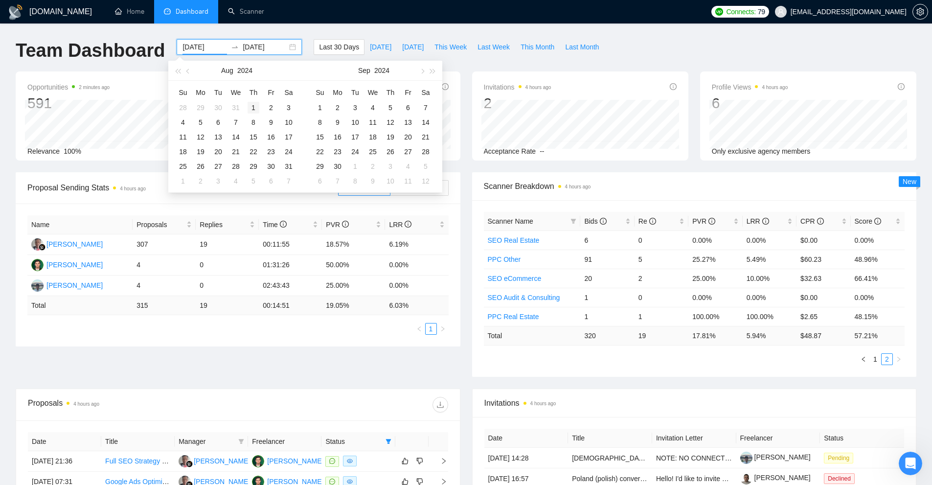
type input "2024-08-01"
click at [262, 107] on td "1" at bounding box center [254, 107] width 18 height 15
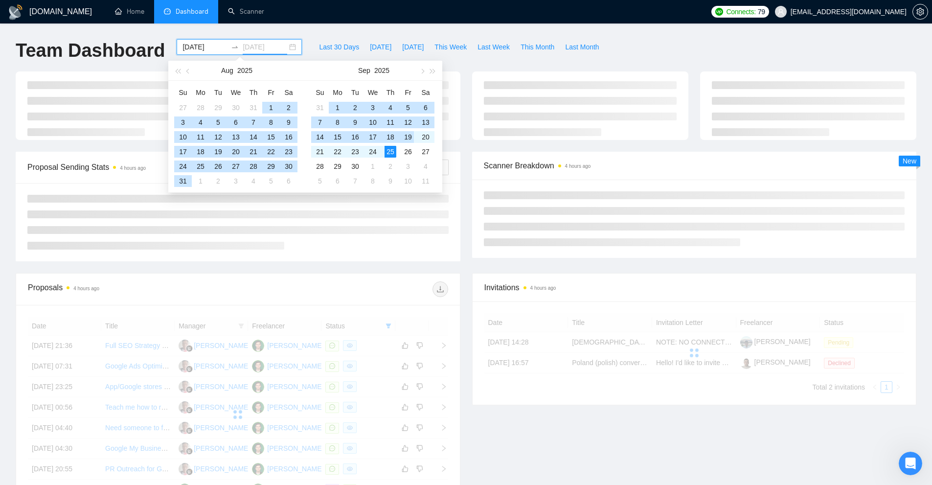
type input "2025-09-25"
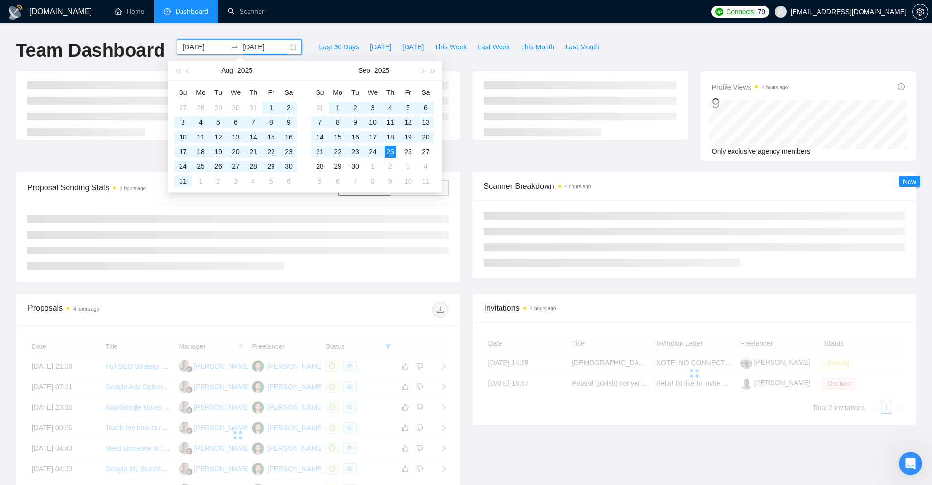
click at [652, 64] on div "Team Dashboard 2024-08-01 2025-09-25 Last 30 Days Today Yesterday This Week Las…" at bounding box center [466, 55] width 912 height 32
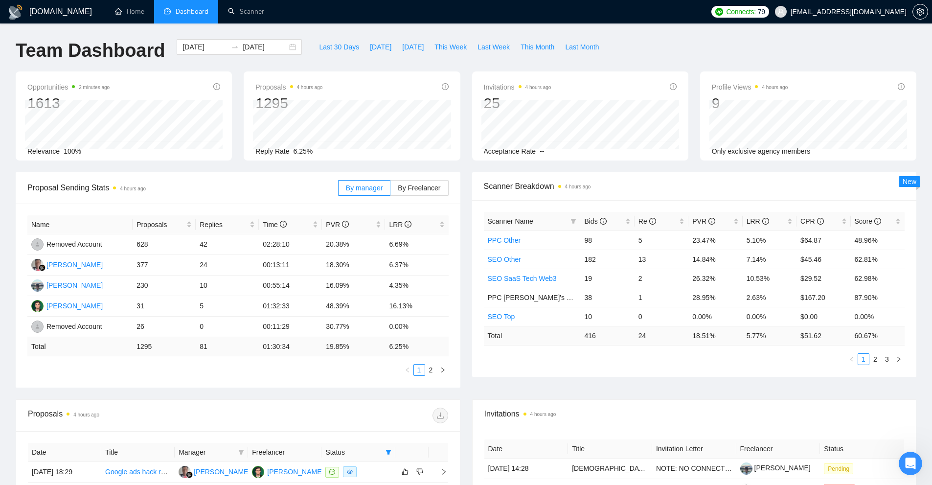
scroll to position [301, 0]
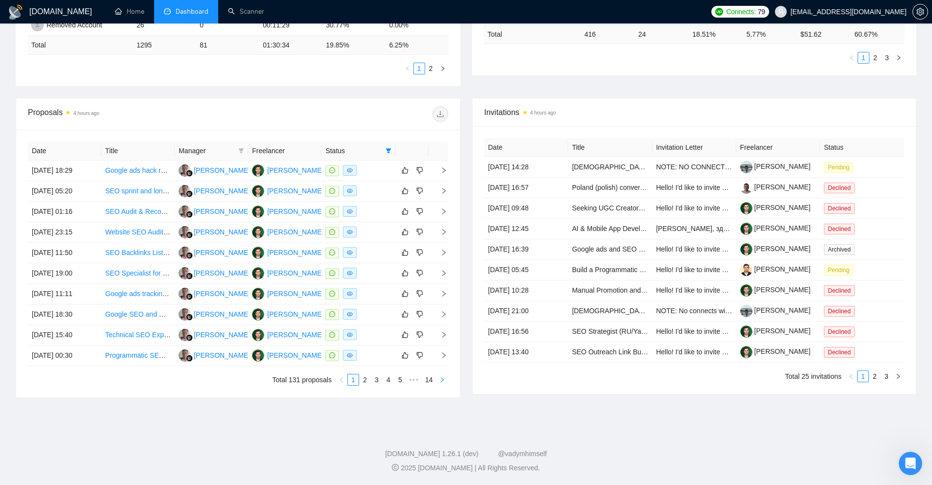
click at [444, 382] on icon "right" at bounding box center [442, 380] width 6 height 6
click at [243, 151] on icon "filter" at bounding box center [241, 151] width 6 height 6
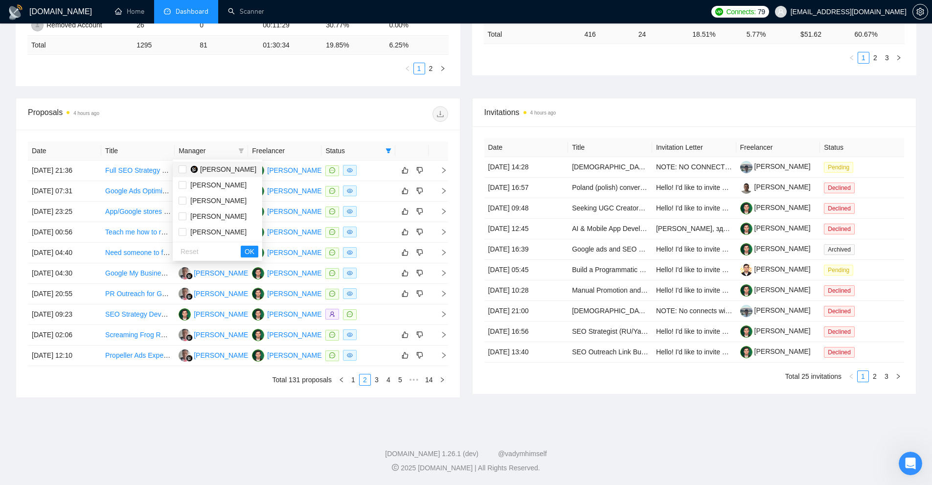
click at [222, 171] on span "[PERSON_NAME]" at bounding box center [228, 169] width 56 height 8
checkbox input "true"
click at [239, 259] on div "Reset OK" at bounding box center [217, 251] width 89 height 19
click at [245, 252] on span "OK" at bounding box center [250, 251] width 10 height 11
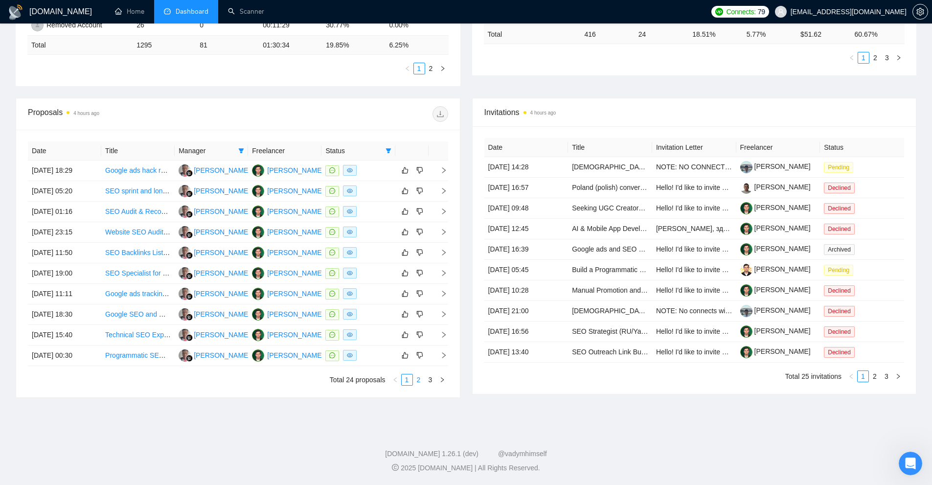
click at [422, 381] on link "2" at bounding box center [418, 379] width 11 height 11
click at [440, 381] on icon "right" at bounding box center [442, 380] width 6 height 6
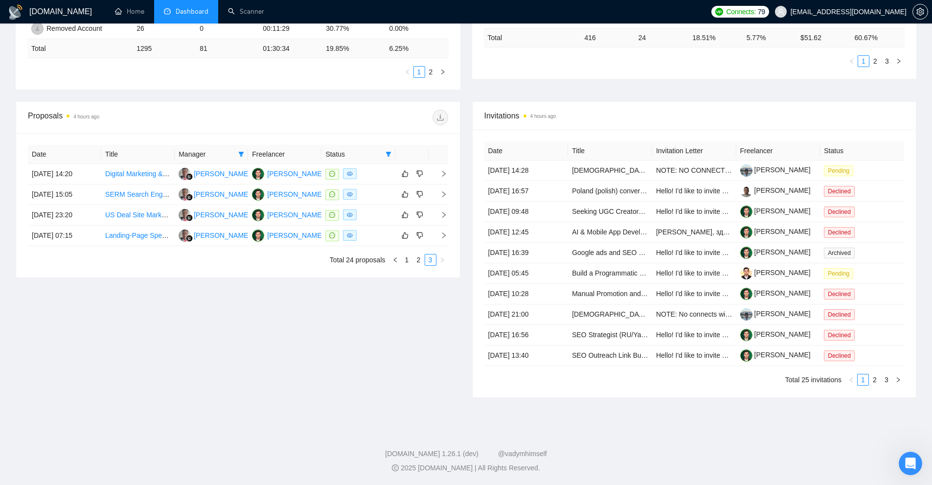
scroll to position [298, 0]
click at [403, 259] on link "1" at bounding box center [407, 259] width 11 height 11
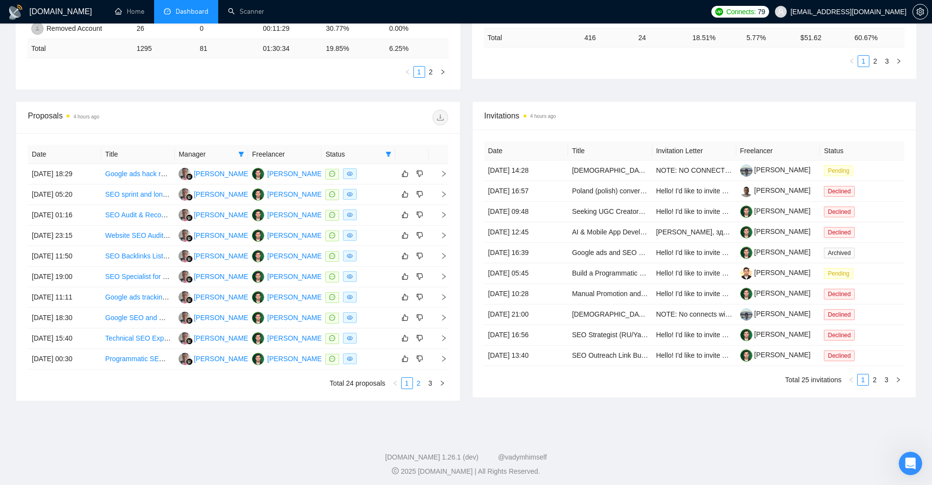
click at [418, 383] on link "2" at bounding box center [418, 383] width 11 height 11
click at [435, 376] on div "Date Title Manager Freelancer Status 11 Sep, 2025 21:36 Full SEO Strategy & Exe…" at bounding box center [238, 267] width 420 height 244
click at [443, 386] on icon "right" at bounding box center [442, 383] width 6 height 6
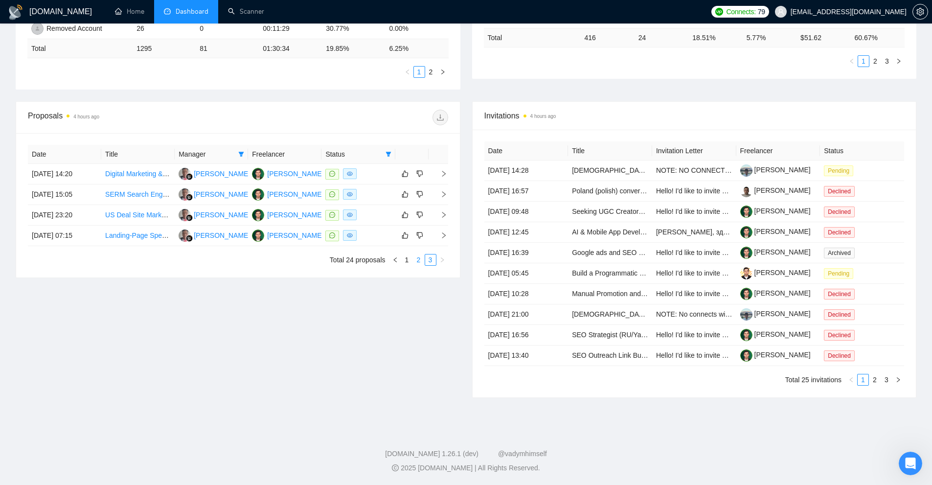
click at [414, 260] on link "2" at bounding box center [418, 259] width 11 height 11
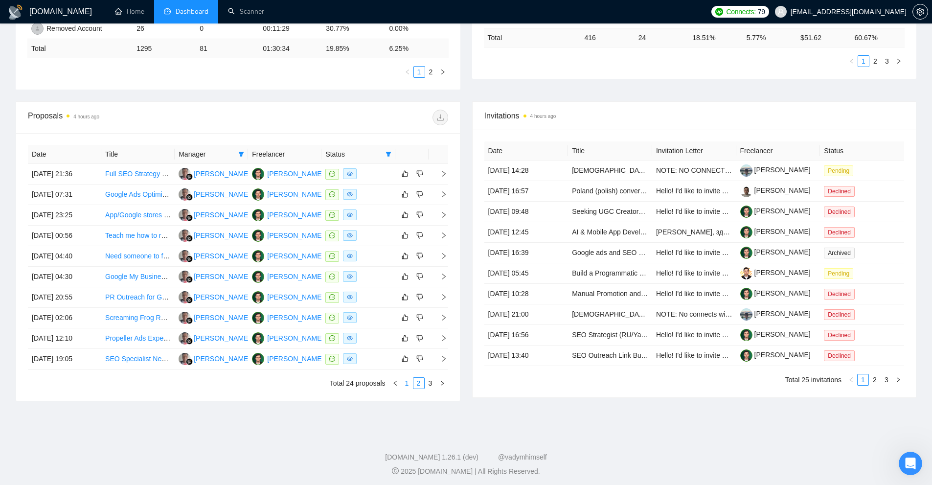
click at [403, 383] on link "1" at bounding box center [407, 383] width 11 height 11
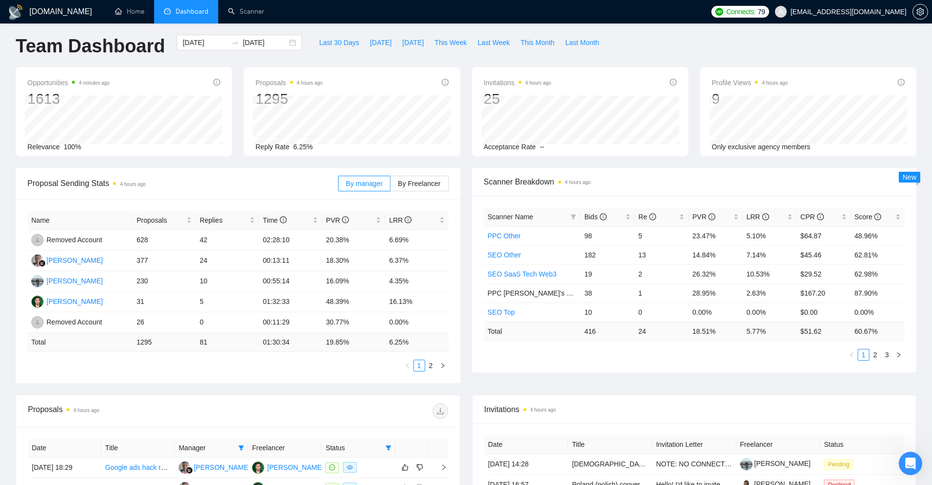
scroll to position [0, 0]
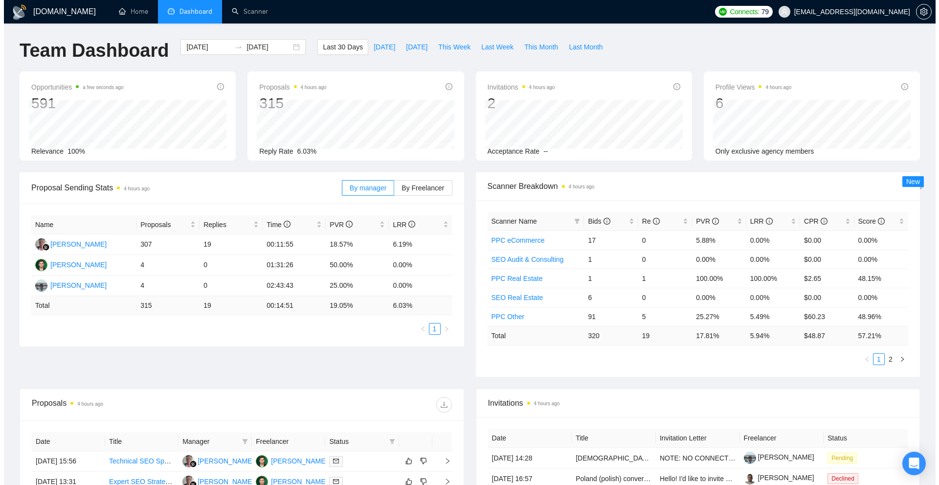
scroll to position [196, 0]
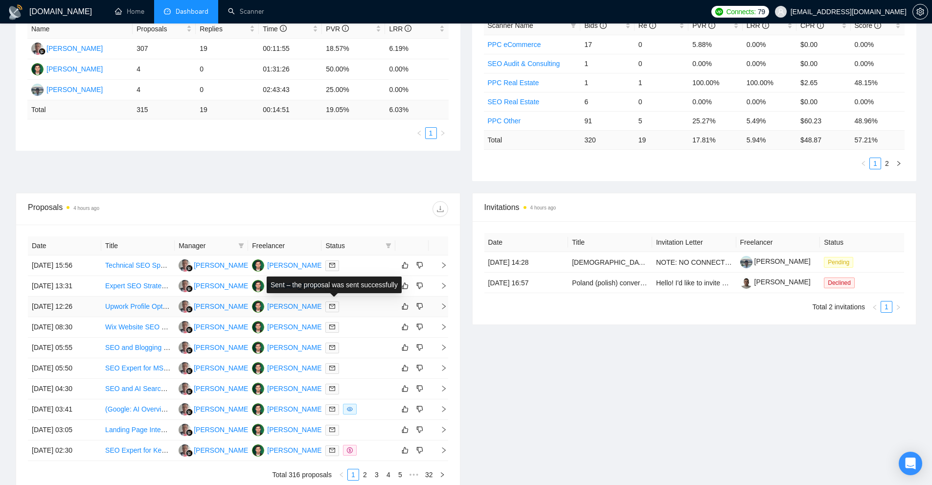
click at [363, 274] on div "Sent – the proposal was sent successfully" at bounding box center [334, 284] width 147 height 28
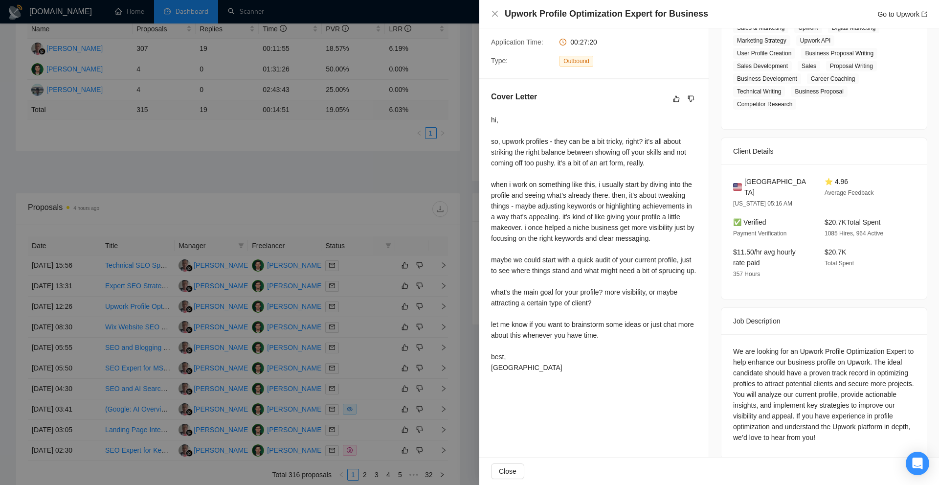
scroll to position [0, 0]
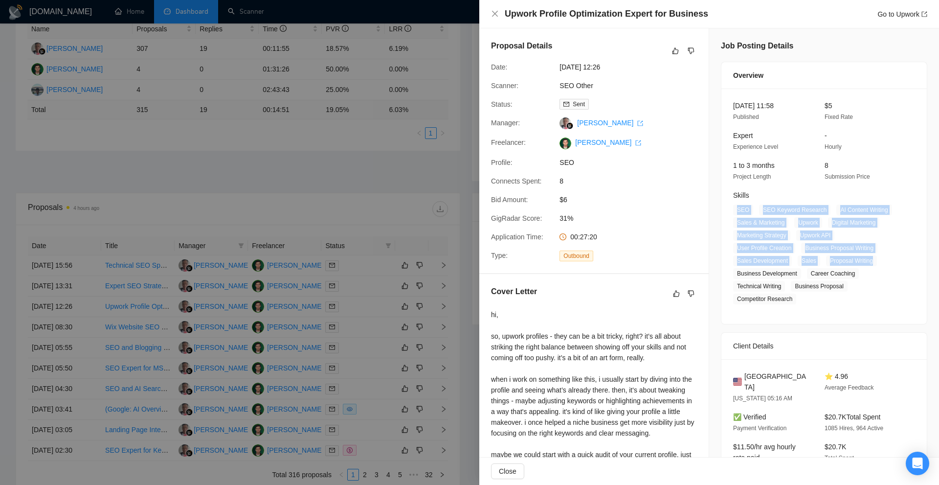
drag, startPoint x: 733, startPoint y: 210, endPoint x: 871, endPoint y: 260, distance: 147.6
click at [871, 258] on span "SEO SEO Keyword Research AI Content Writing Sales & Marketing Upwork Digital Ma…" at bounding box center [816, 254] width 167 height 100
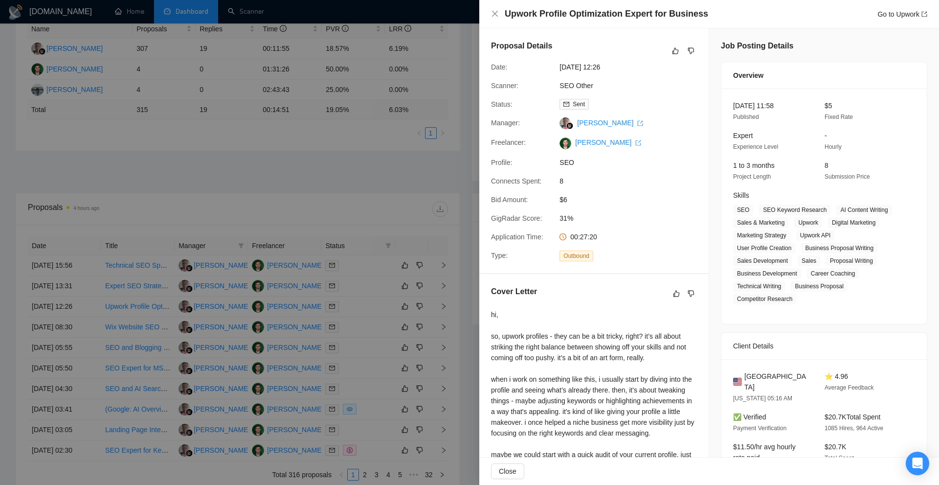
click at [331, 110] on div at bounding box center [469, 242] width 939 height 485
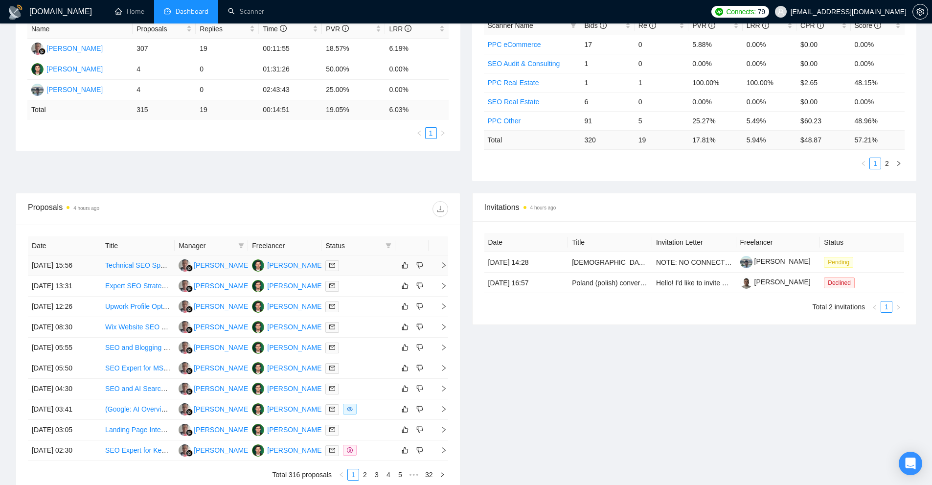
click at [371, 270] on div at bounding box center [358, 265] width 66 height 11
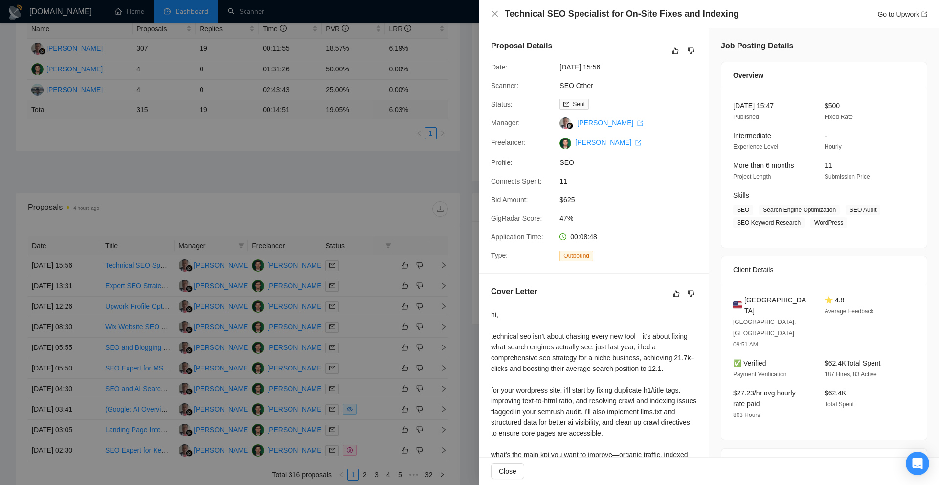
click at [397, 131] on div at bounding box center [469, 242] width 939 height 485
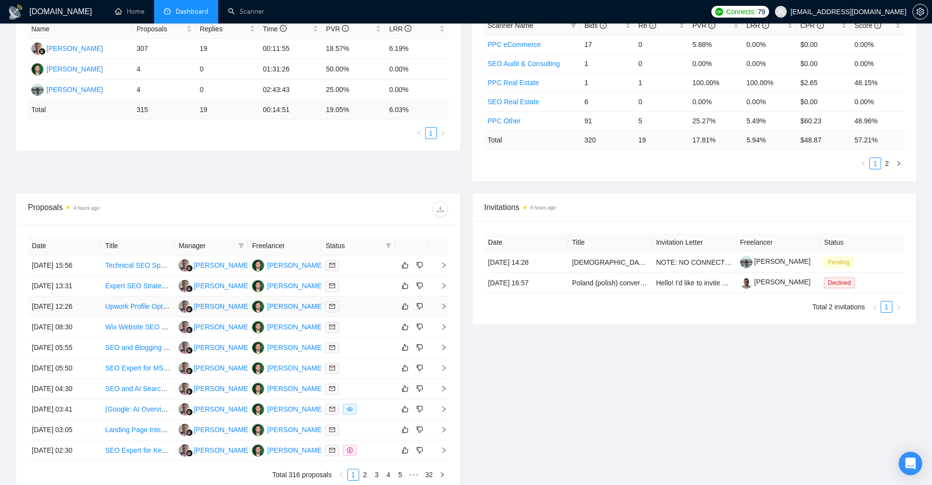
click at [356, 315] on td at bounding box center [357, 306] width 73 height 21
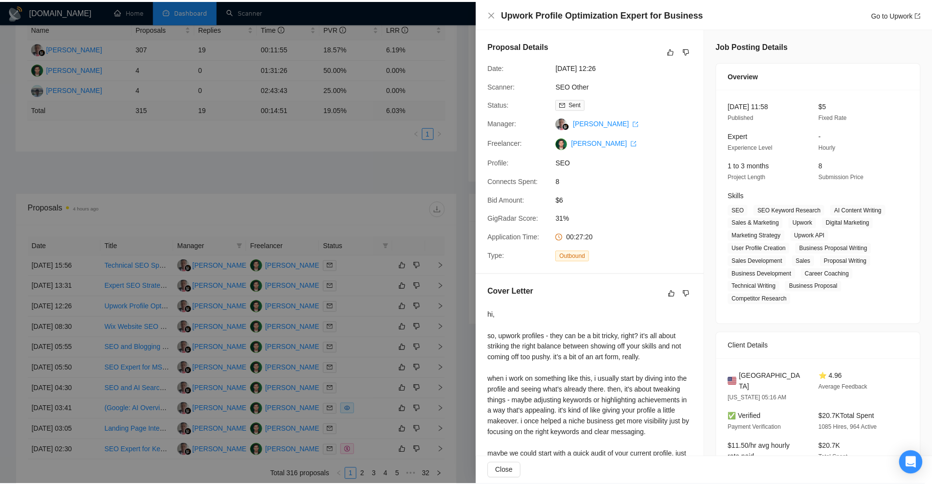
scroll to position [195, 0]
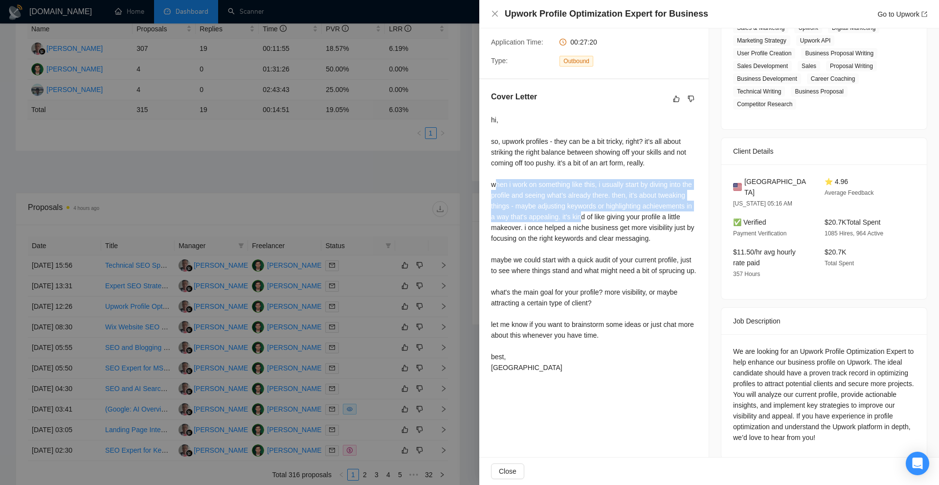
drag, startPoint x: 496, startPoint y: 180, endPoint x: 647, endPoint y: 237, distance: 160.8
click at [646, 229] on div "hi, so, upwork profiles - they can be a bit tricky, right? it’s all about strik…" at bounding box center [594, 243] width 206 height 258
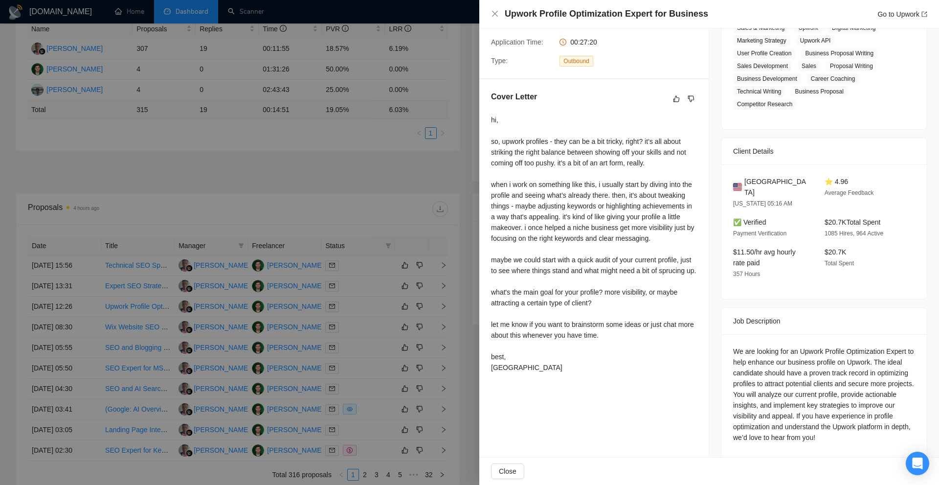
click at [647, 247] on div "hi, so, upwork profiles - they can be a bit tricky, right? it’s all about strik…" at bounding box center [594, 243] width 206 height 258
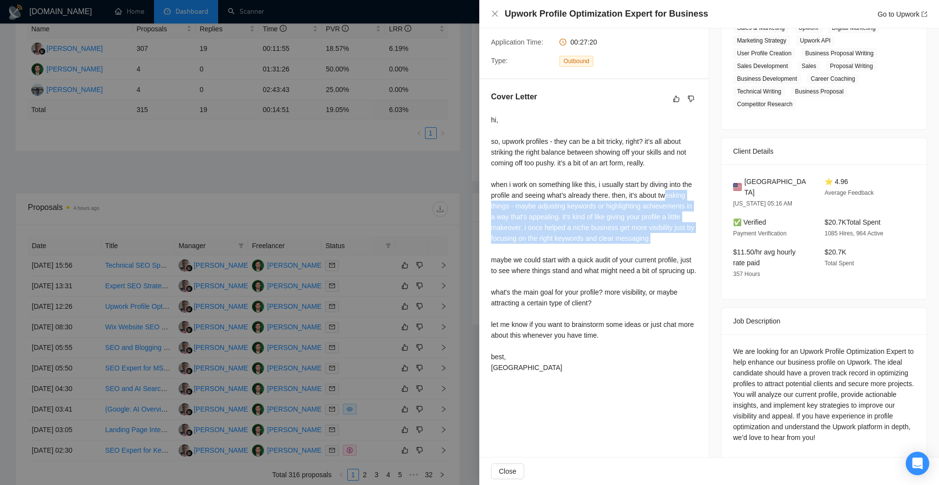
drag, startPoint x: 543, startPoint y: 227, endPoint x: 555, endPoint y: 210, distance: 20.4
click at [502, 205] on div "hi, so, upwork profiles - they can be a bit tricky, right? it’s all about strik…" at bounding box center [594, 243] width 206 height 258
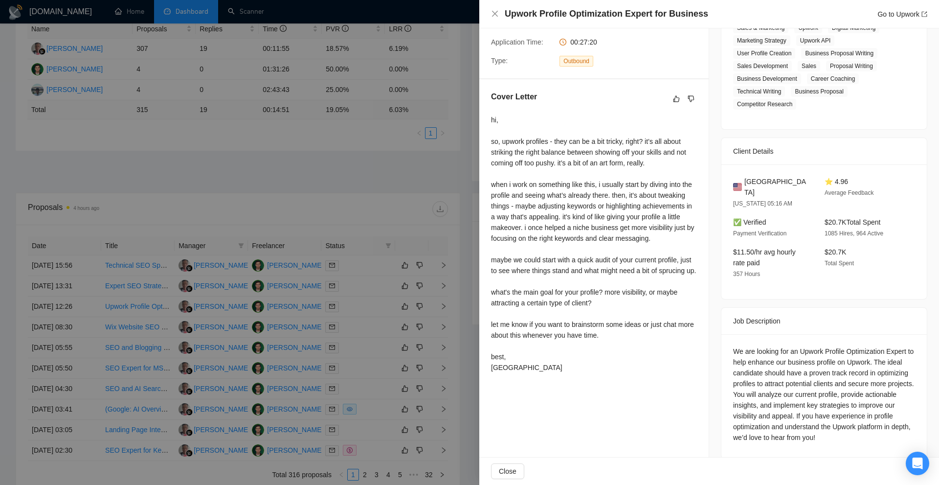
click at [411, 160] on div at bounding box center [469, 242] width 939 height 485
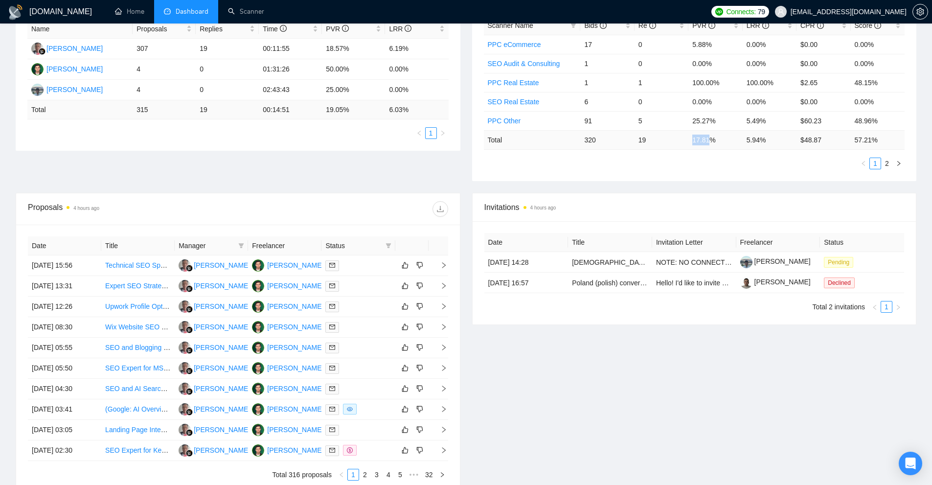
drag, startPoint x: 693, startPoint y: 141, endPoint x: 723, endPoint y: 140, distance: 29.8
click at [722, 139] on tr "Total 320 19 17.81 % 5.94 % $ 48.87 57.21 %" at bounding box center [694, 139] width 421 height 19
drag, startPoint x: 759, startPoint y: 138, endPoint x: 793, endPoint y: 137, distance: 34.2
click at [788, 137] on td "5.94 %" at bounding box center [769, 139] width 54 height 19
drag, startPoint x: 827, startPoint y: 139, endPoint x: 772, endPoint y: 142, distance: 55.4
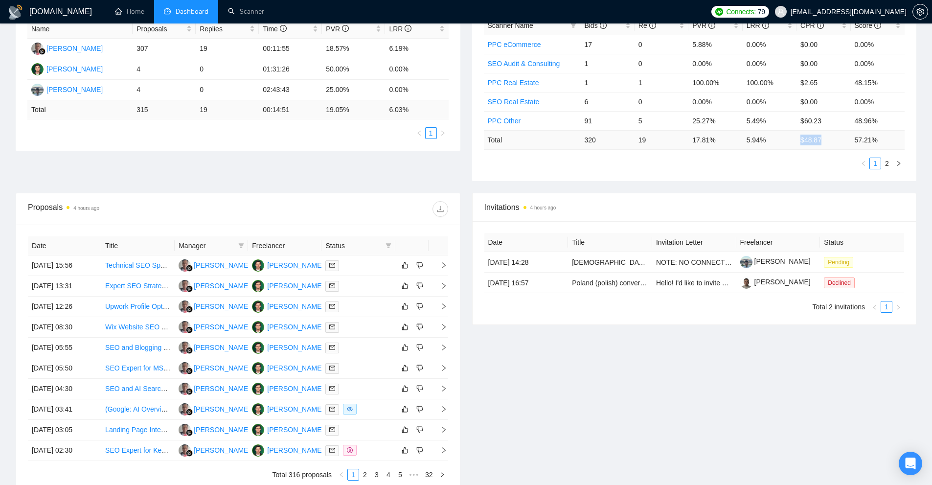
click at [778, 142] on tr "Total 320 19 17.81 % 5.94 % $ 48.87 57.21 %" at bounding box center [694, 139] width 421 height 19
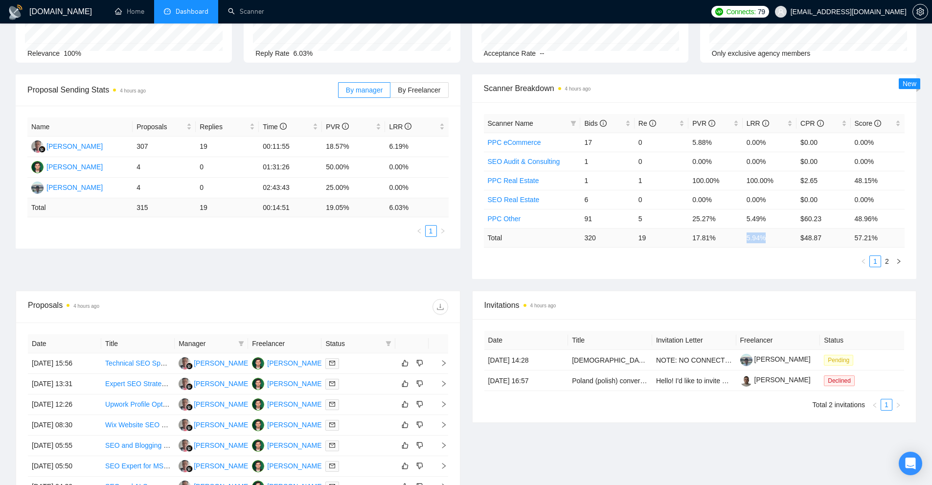
drag, startPoint x: 750, startPoint y: 230, endPoint x: 770, endPoint y: 231, distance: 19.6
click at [770, 230] on tr "Total 320 19 17.81 % 5.94 % $ 48.87 57.21 %" at bounding box center [694, 237] width 421 height 19
click at [769, 233] on td "5.94 %" at bounding box center [769, 237] width 54 height 19
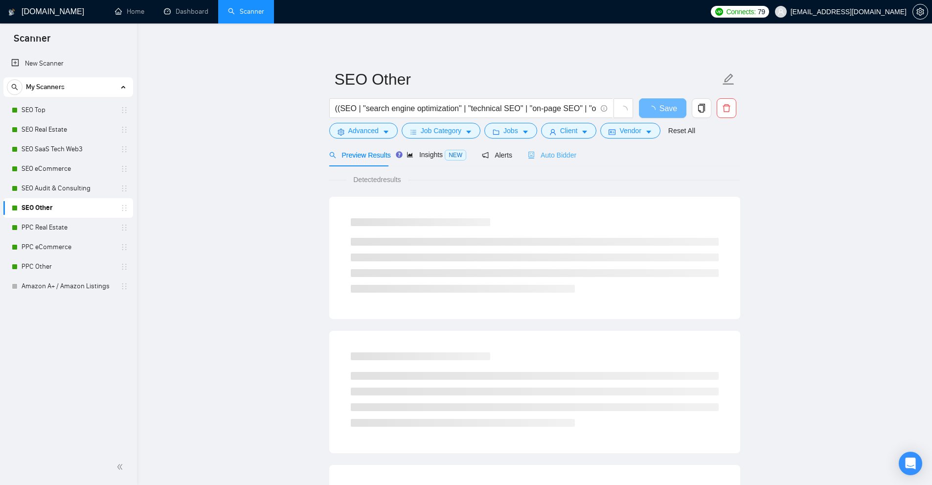
click at [553, 162] on div "Auto Bidder" at bounding box center [552, 154] width 48 height 23
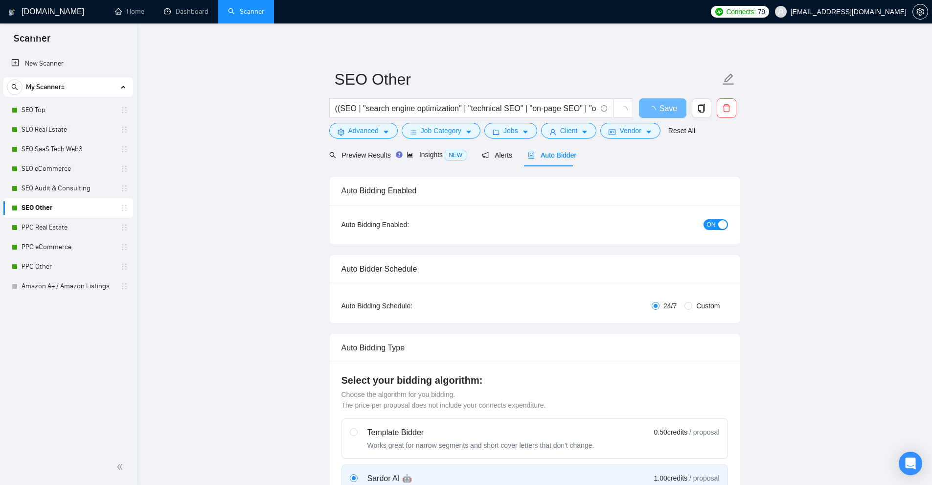
checkbox input "true"
click at [431, 127] on span "Job Category" at bounding box center [441, 130] width 41 height 11
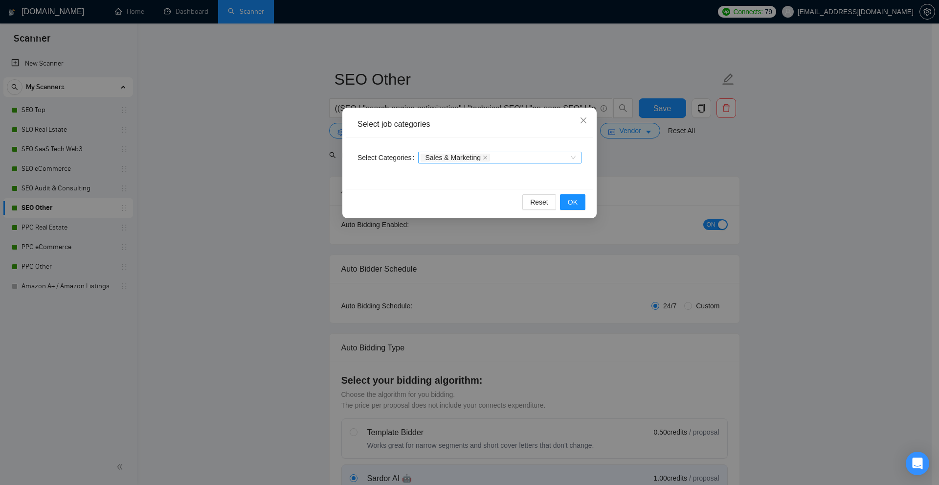
click at [517, 158] on div "Sales & Marketing" at bounding box center [495, 158] width 149 height 10
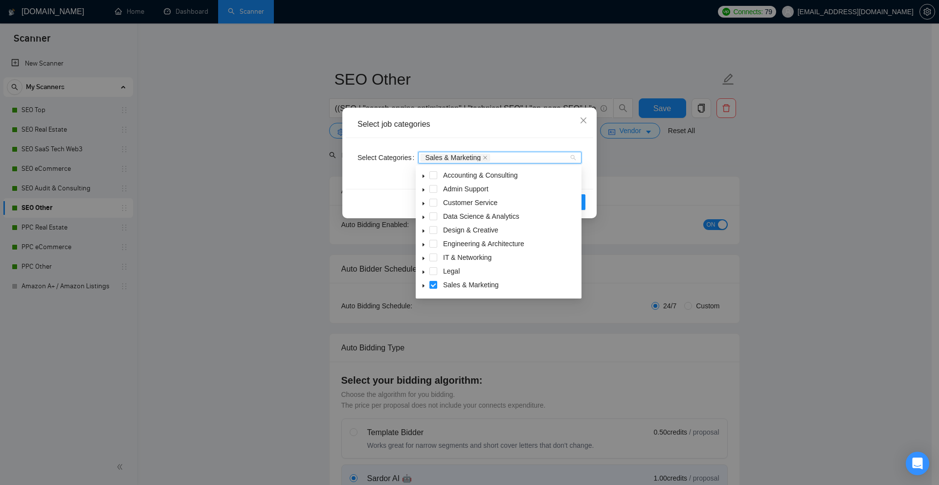
click at [716, 168] on div "Select job categories Select Categories Sales & Marketing Reset OK" at bounding box center [469, 242] width 939 height 485
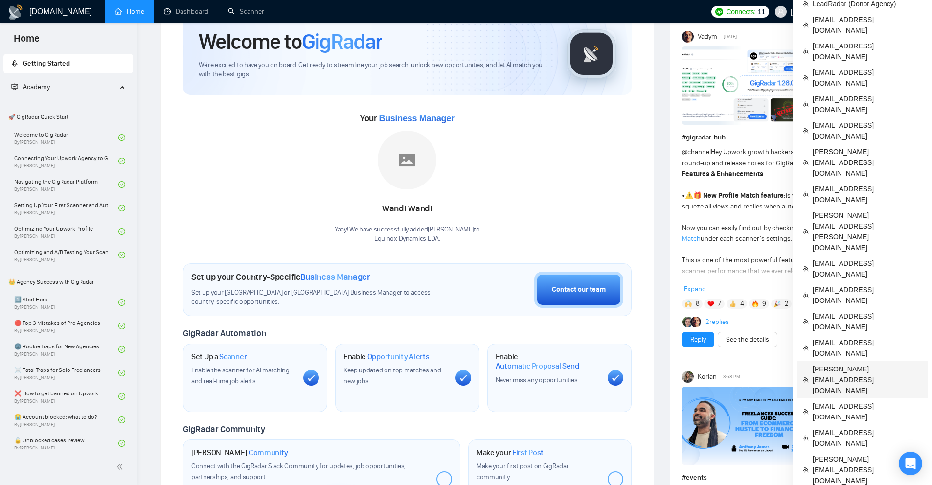
scroll to position [147, 0]
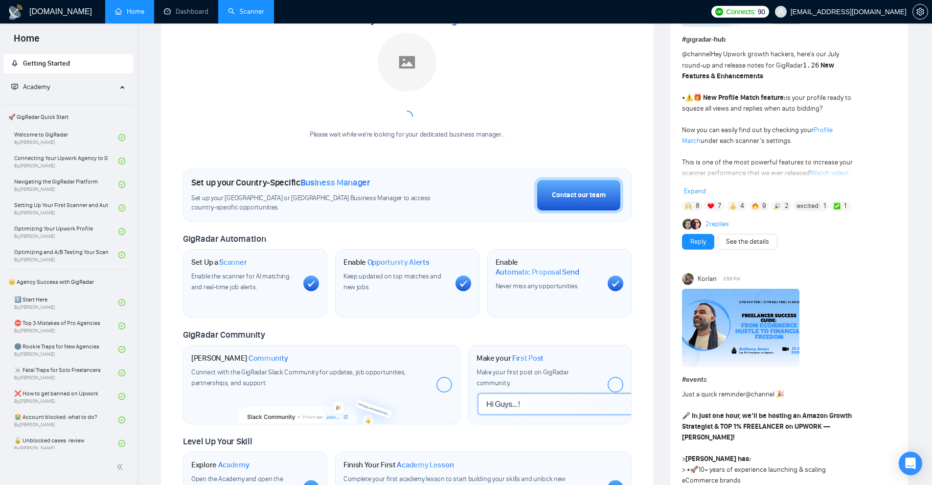
click at [243, 7] on link "Scanner" at bounding box center [246, 11] width 36 height 8
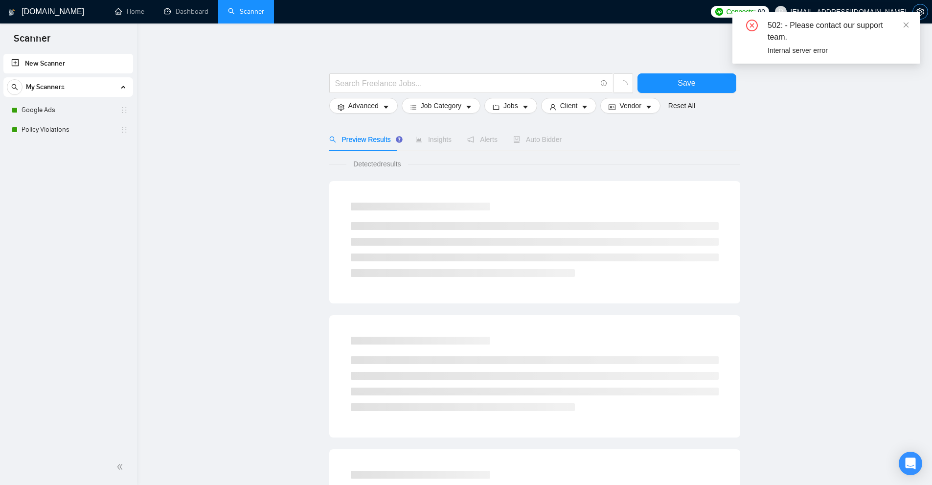
click at [925, 13] on span "setting" at bounding box center [920, 12] width 15 height 8
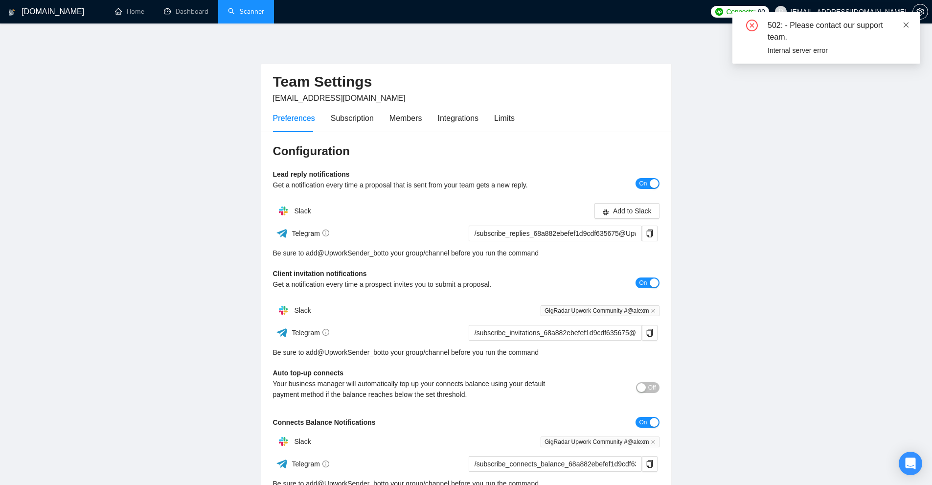
click at [906, 22] on icon "close" at bounding box center [905, 25] width 7 height 7
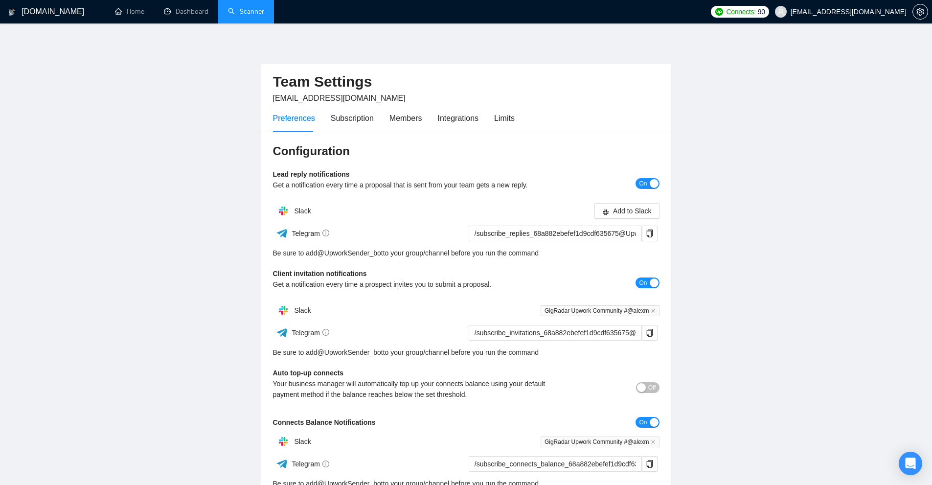
click at [485, 122] on div "Preferences Subscription Members Integrations Limits" at bounding box center [394, 118] width 242 height 28
click at [504, 118] on div "Limits" at bounding box center [504, 118] width 21 height 12
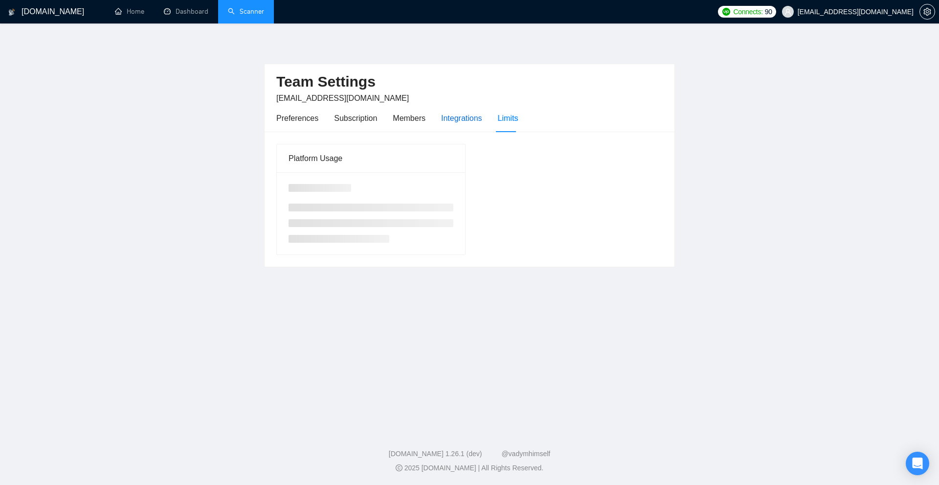
click at [457, 123] on div "Integrations" at bounding box center [461, 118] width 41 height 12
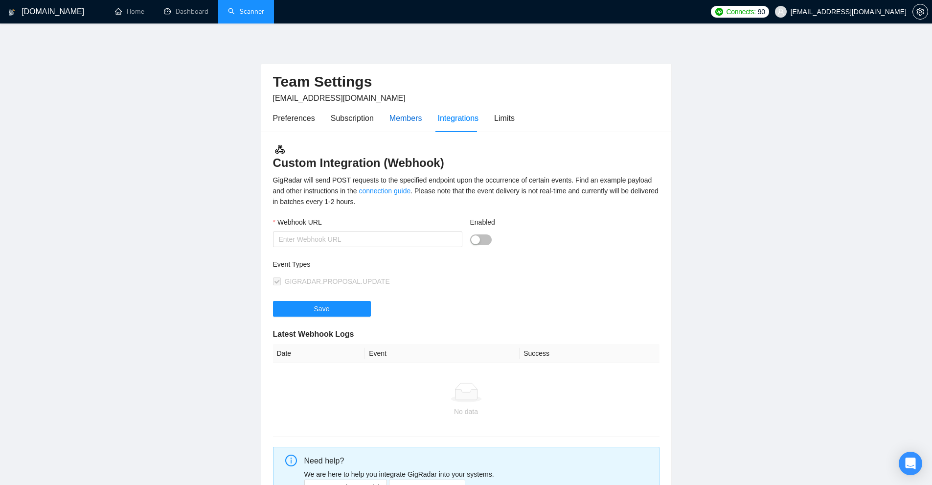
click at [389, 121] on div "Members" at bounding box center [405, 118] width 33 height 12
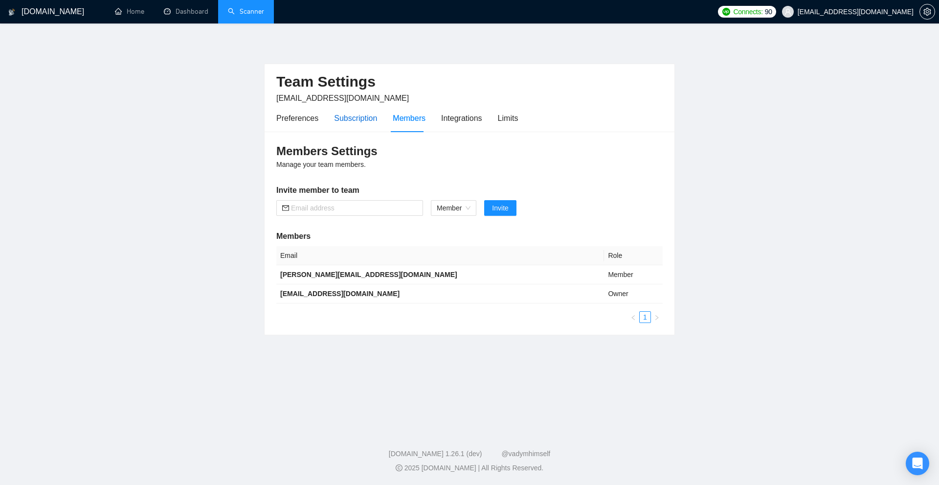
click at [353, 124] on div "Subscription" at bounding box center [355, 118] width 43 height 12
